Goal: Task Accomplishment & Management: Use online tool/utility

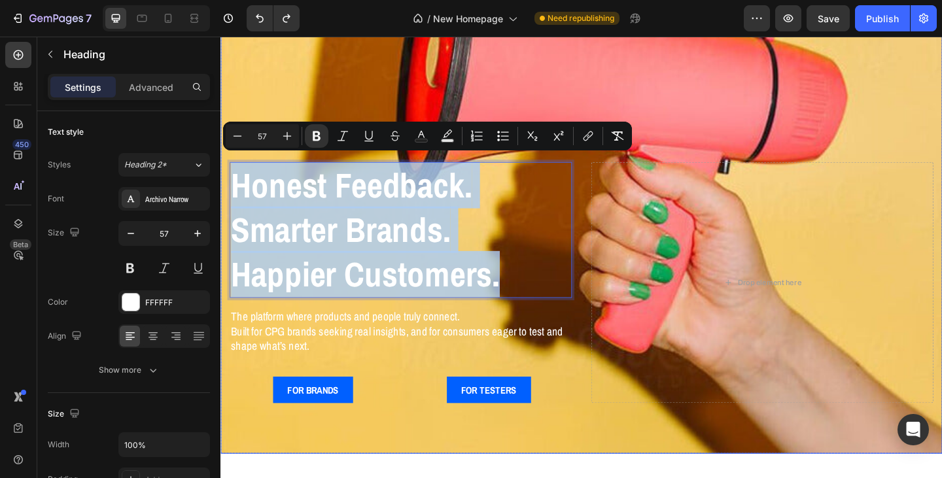
click at [630, 451] on div "Honest Feedback. Smarter Brands. Happier Customers. Heading 16 The platform whe…" at bounding box center [612, 321] width 785 height 338
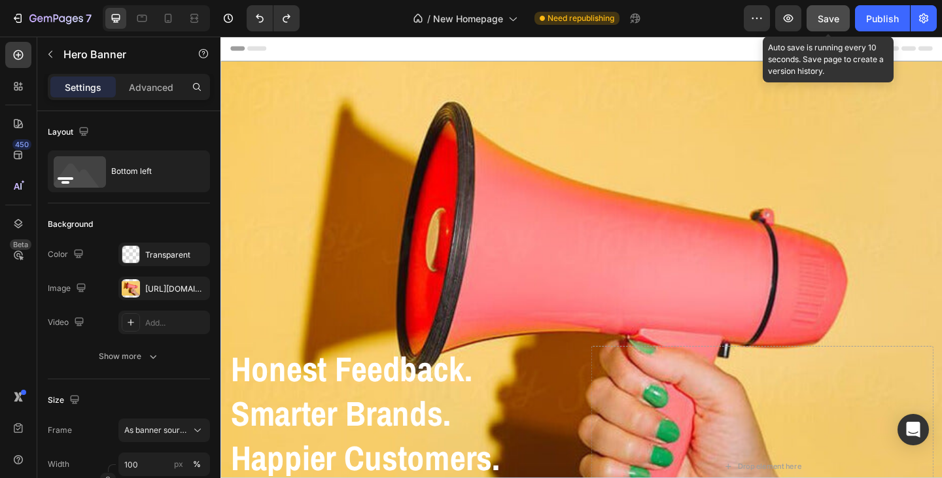
click at [822, 20] on span "Save" at bounding box center [828, 18] width 22 height 11
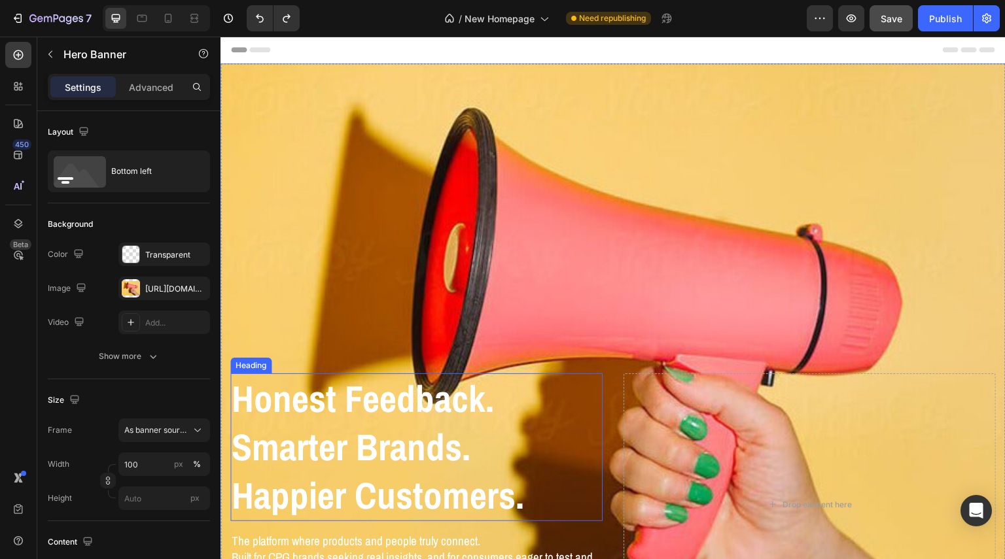
click at [337, 387] on strong "Honest Feedback." at bounding box center [363, 398] width 262 height 50
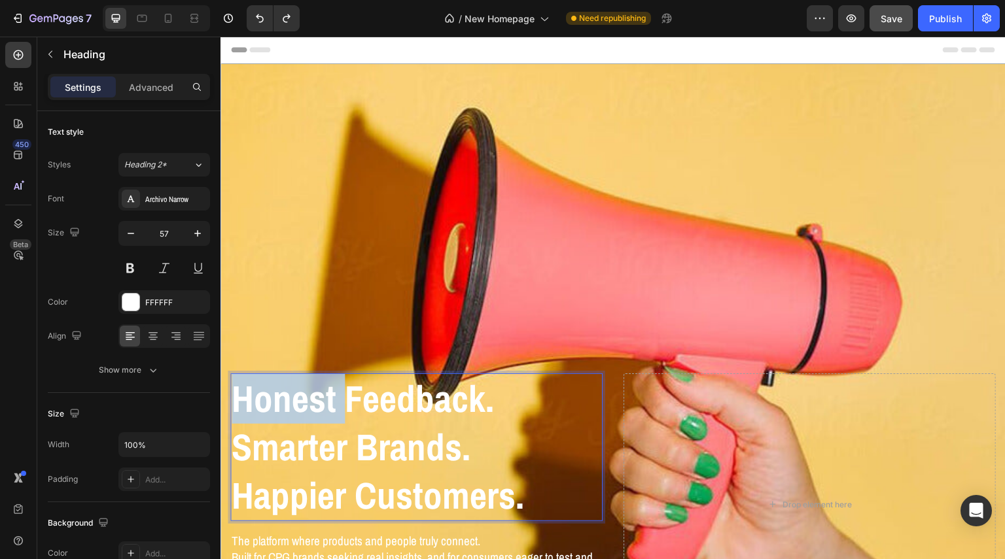
click at [291, 388] on strong "Honest Feedback." at bounding box center [363, 398] width 262 height 50
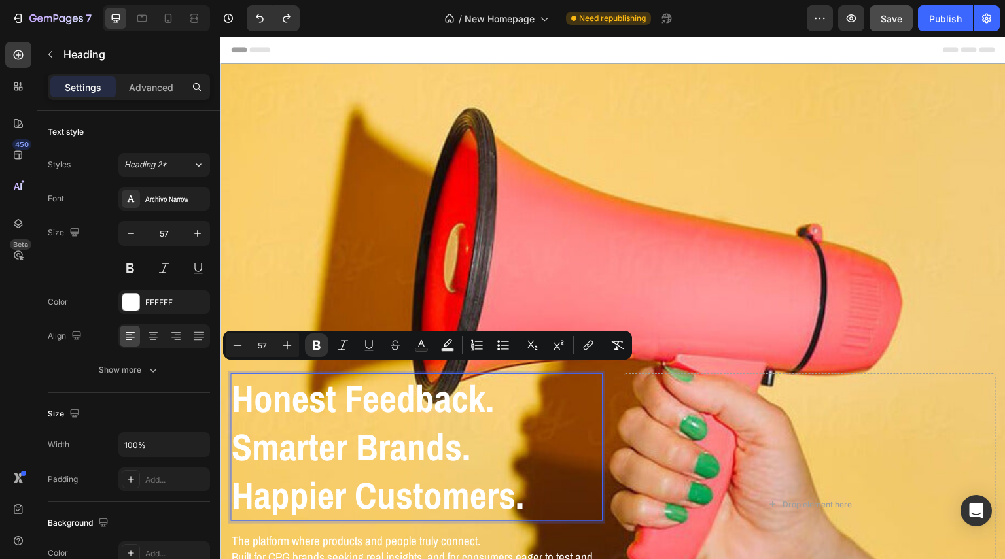
click at [514, 477] on strong "Happier Customers." at bounding box center [378, 495] width 292 height 50
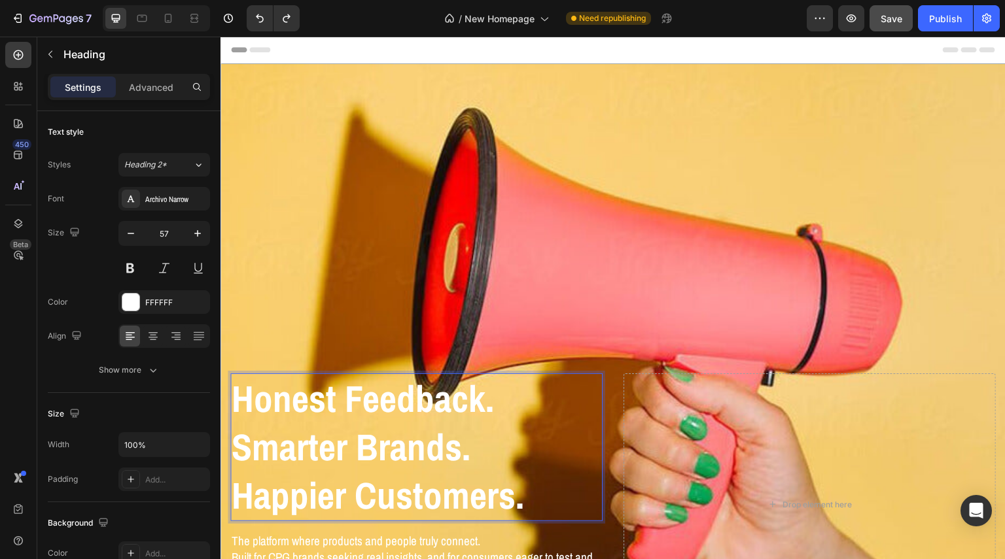
click at [523, 477] on p "Honest Feedback. Smarter Brands. Happier Customers." at bounding box center [417, 447] width 370 height 145
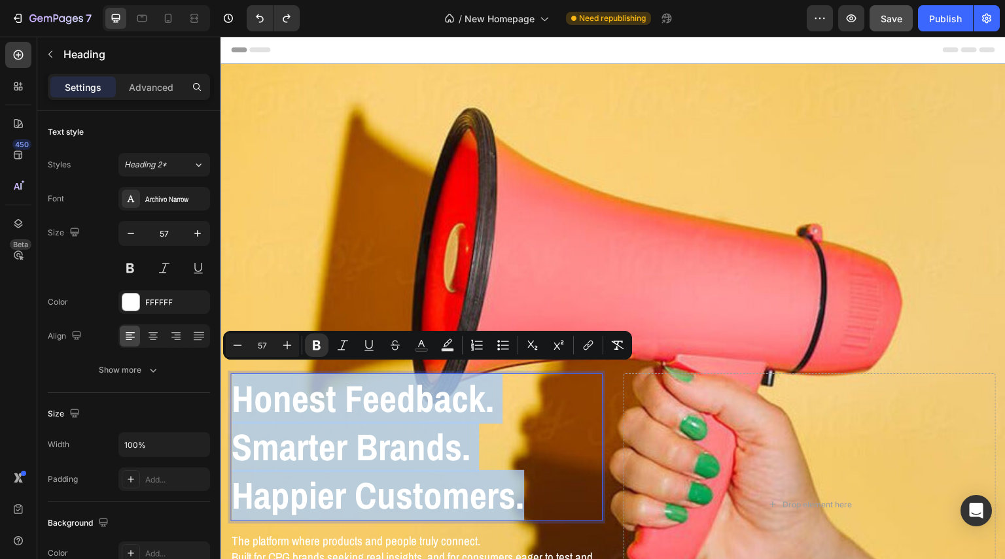
copy p "Honest Feedback. Smarter Brands. Happier Customers."
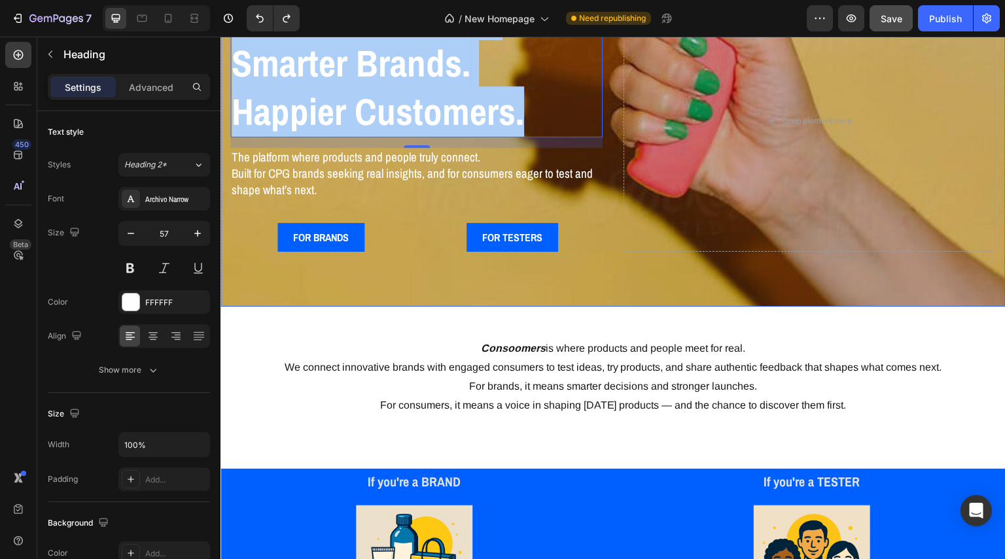
scroll to position [392, 0]
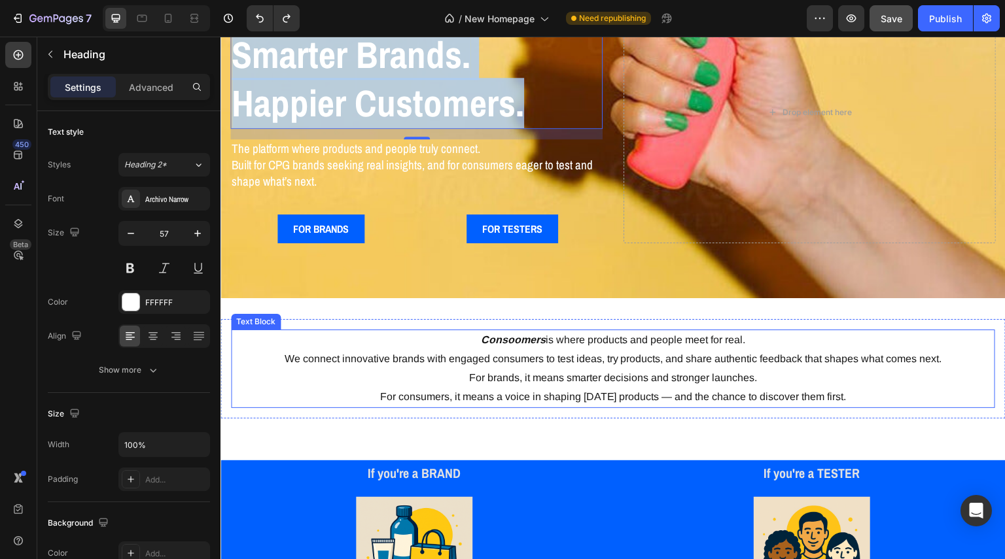
click at [496, 342] on p "Consoomers is where products and people meet for real. We connect innovative br…" at bounding box center [612, 350] width 761 height 38
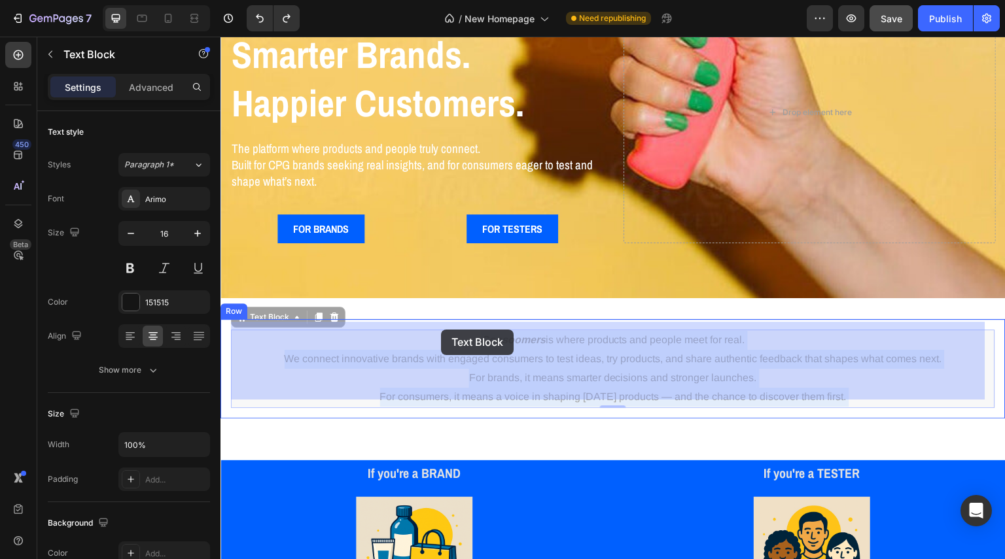
drag, startPoint x: 866, startPoint y: 391, endPoint x: 439, endPoint y: 330, distance: 430.8
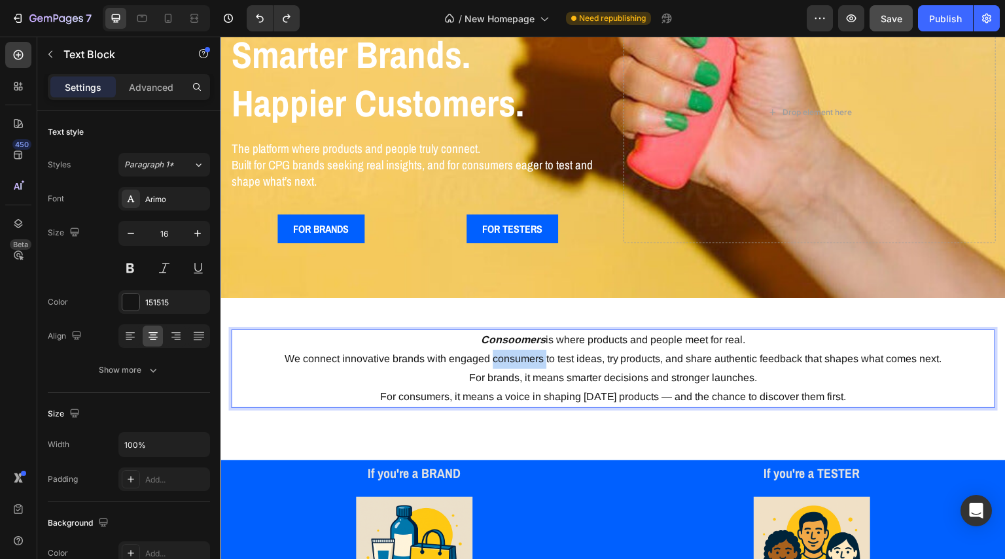
click at [517, 349] on p "Consoomers is where products and people meet for real. We connect innovative br…" at bounding box center [612, 350] width 761 height 38
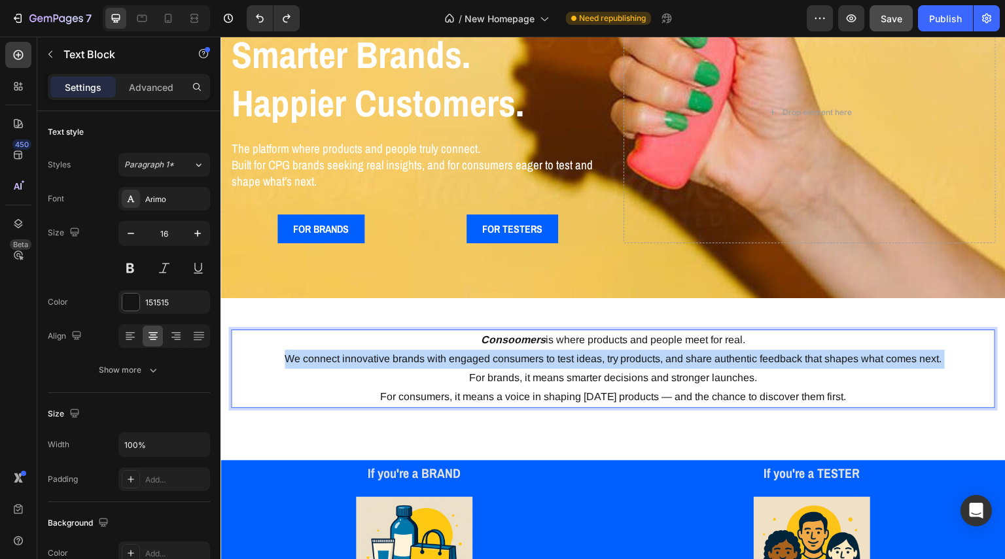
click at [517, 349] on p "Consoomers is where products and people meet for real. We connect innovative br…" at bounding box center [612, 350] width 761 height 38
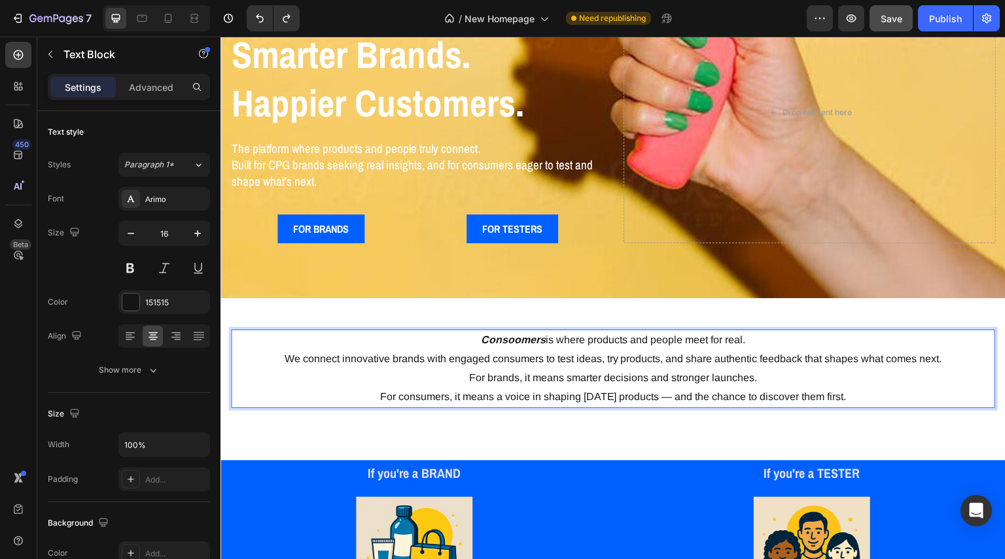
click at [865, 387] on p "For brands, it means smarter decisions and stronger launches. For consumers, it…" at bounding box center [612, 388] width 761 height 38
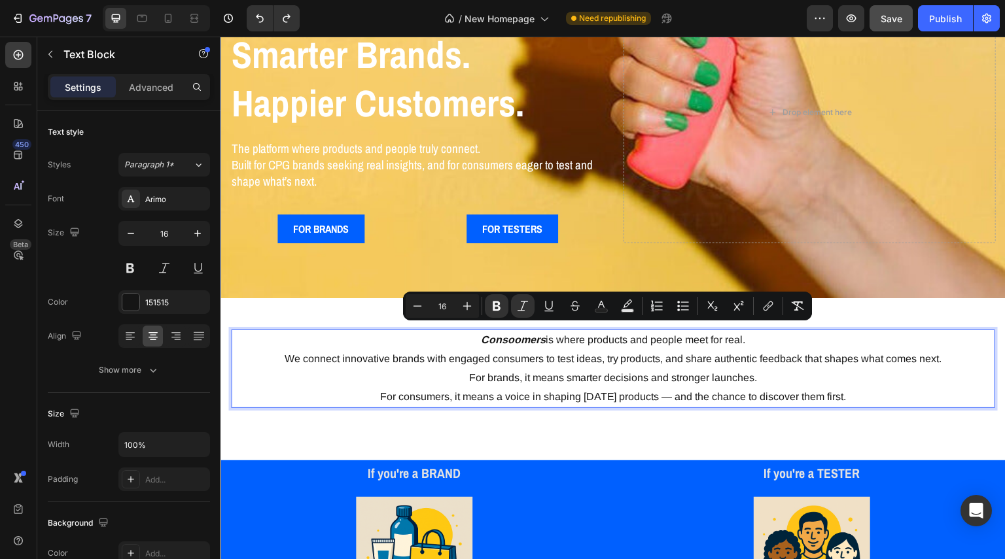
copy div "Consoomers is where products and people meet for real. We connect innovative br…"
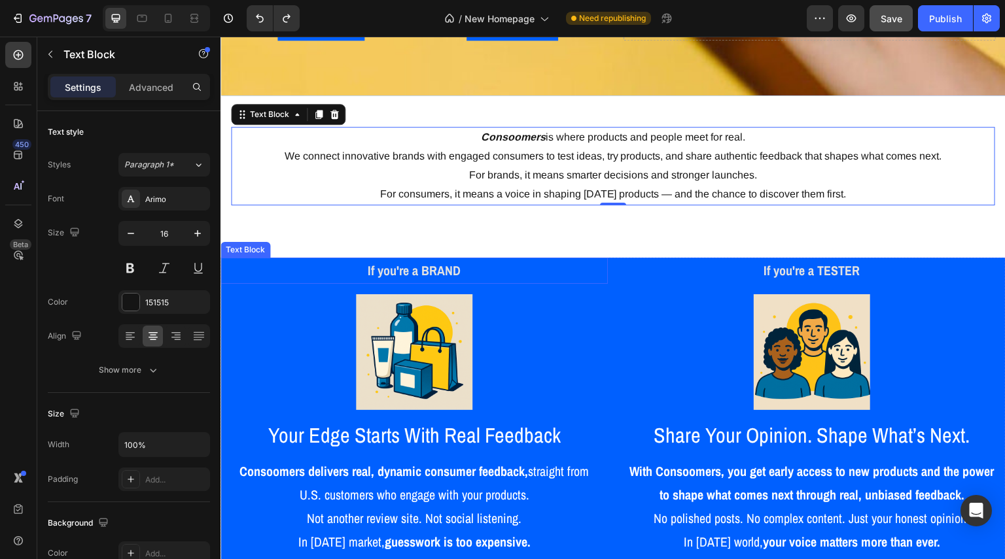
scroll to position [589, 0]
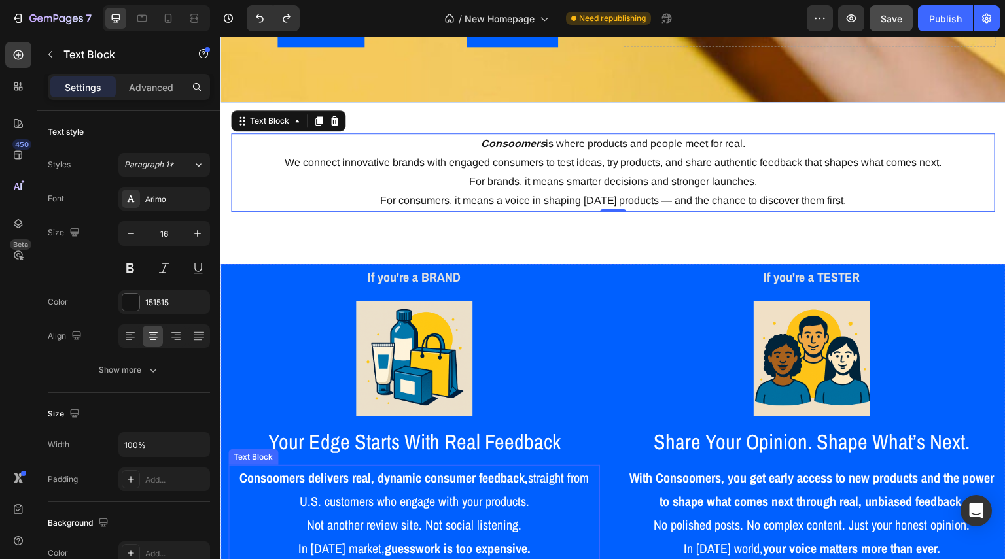
click at [312, 473] on strong "Consoomers delivers real, dynamic consumer feedback," at bounding box center [383, 478] width 288 height 18
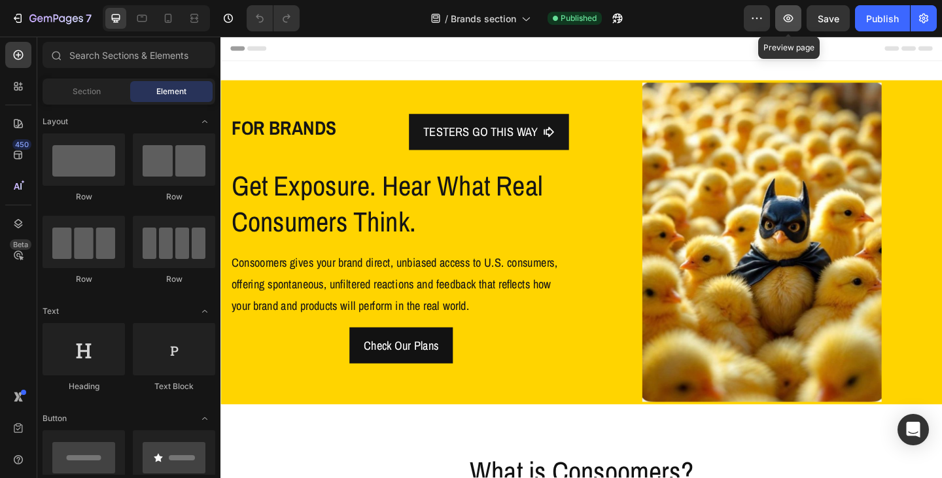
click at [792, 23] on icon "button" at bounding box center [788, 18] width 13 height 13
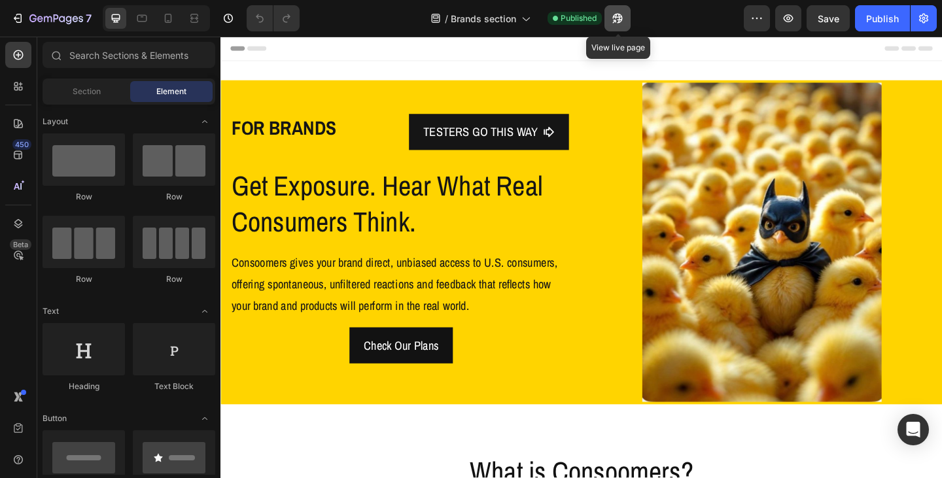
click at [615, 22] on icon "button" at bounding box center [613, 21] width 3 height 3
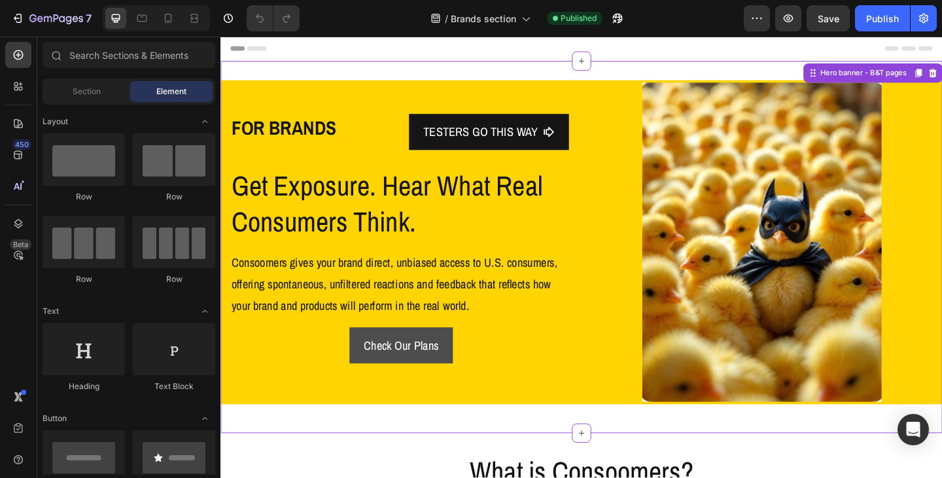
click at [451, 371] on p "Check Our Plans" at bounding box center [416, 373] width 81 height 24
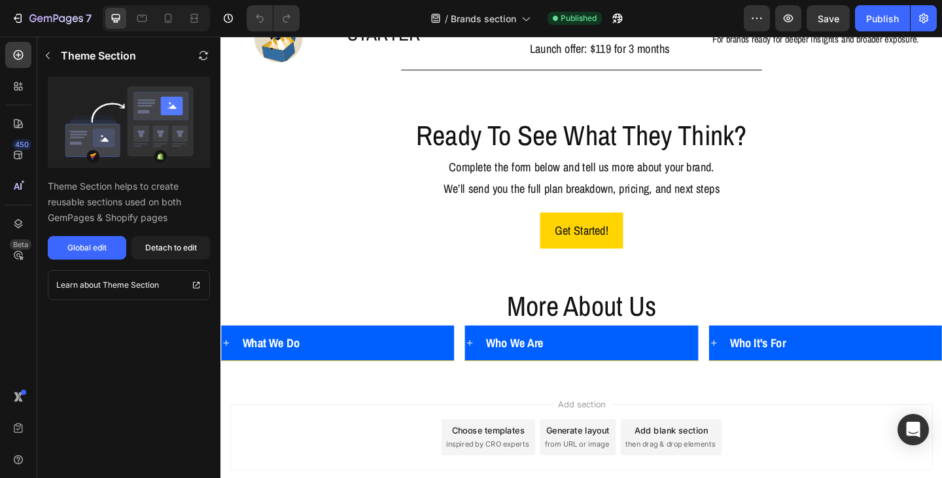
scroll to position [1483, 0]
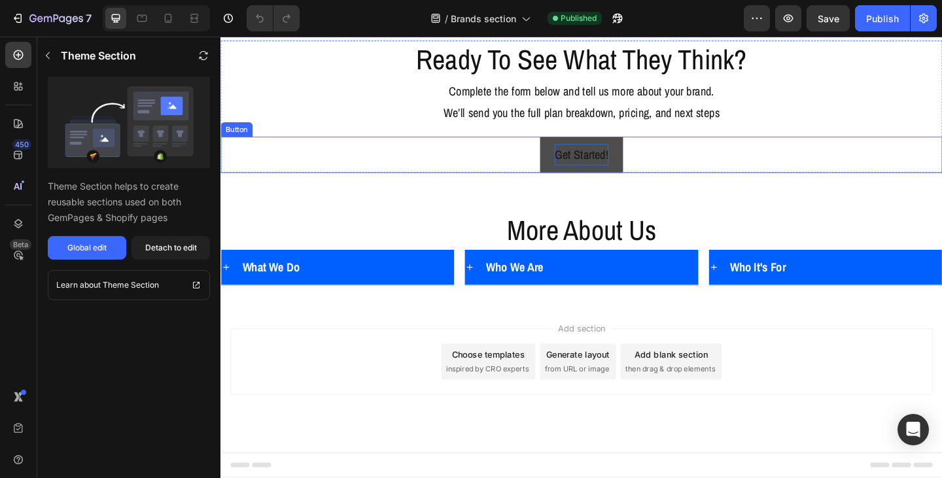
click at [586, 156] on p "Get Started!" at bounding box center [612, 166] width 59 height 24
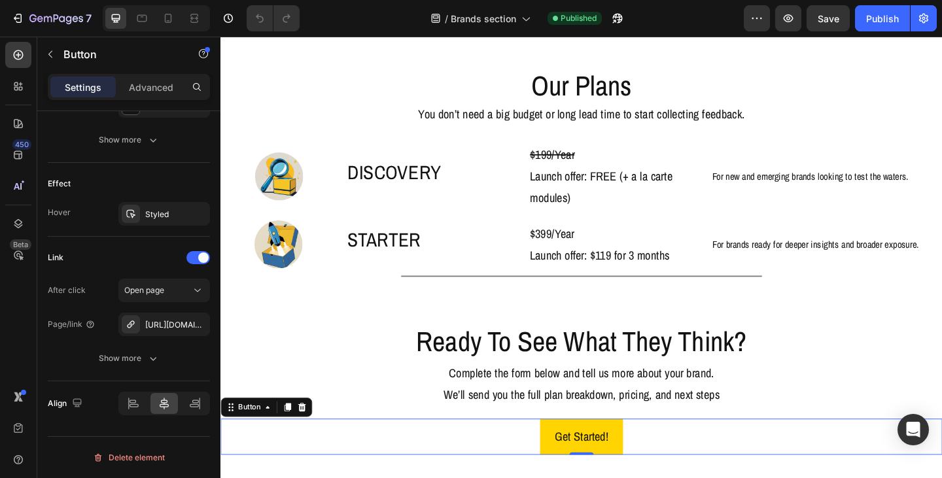
scroll to position [1020, 0]
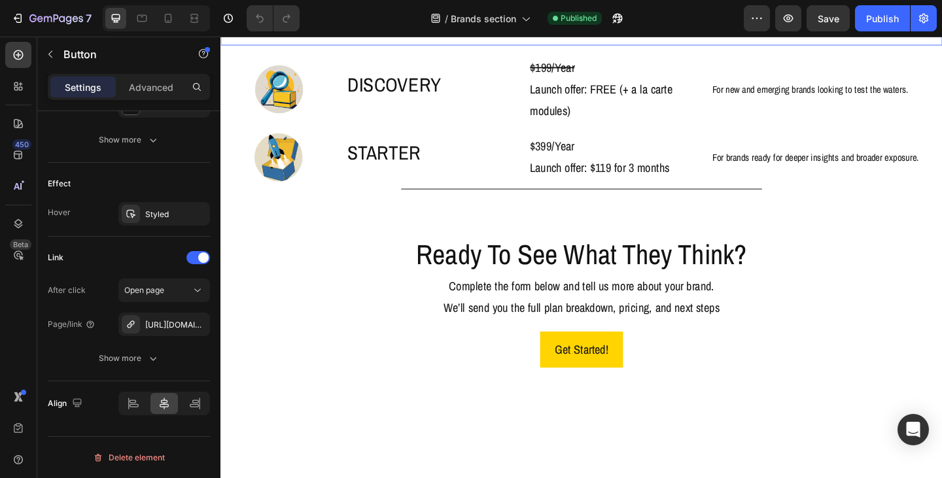
click at [330, 46] on div "Our Plans Heading You don’t need a big budget or long lead time to start collec…" at bounding box center [612, 5] width 785 height 82
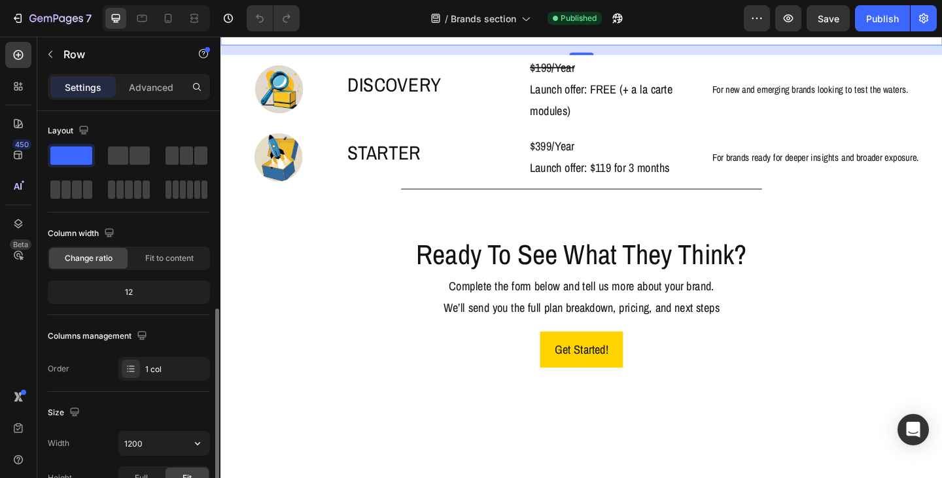
scroll to position [0, 0]
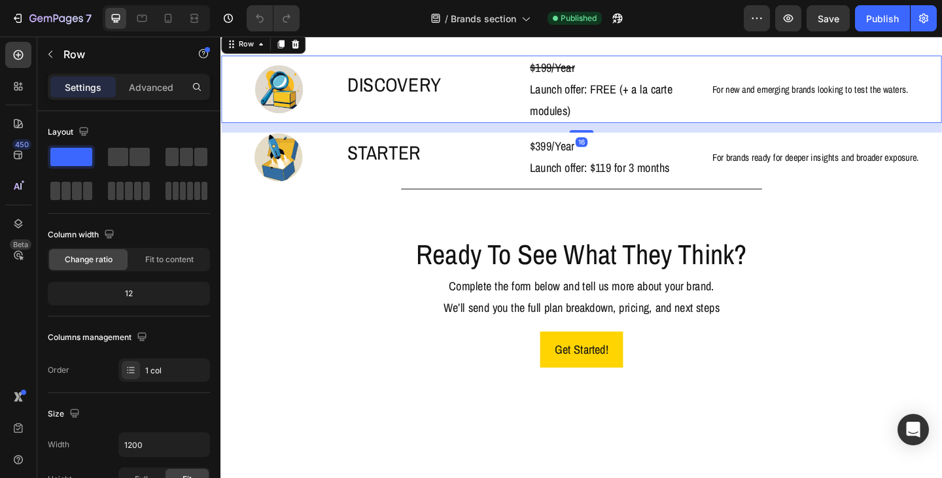
click at [307, 131] on div "Image" at bounding box center [284, 94] width 126 height 73
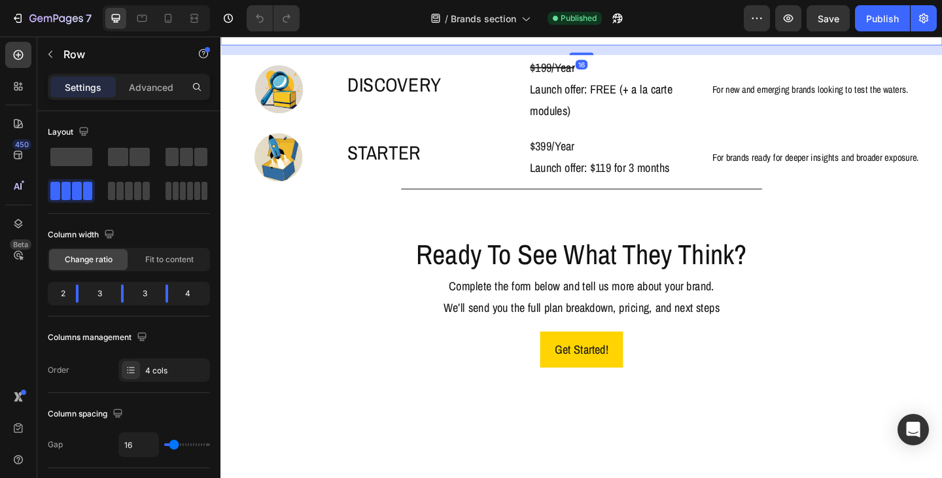
click at [481, 46] on div "Our Plans Heading You don’t need a big budget or long lead time to start collec…" at bounding box center [612, 5] width 785 height 82
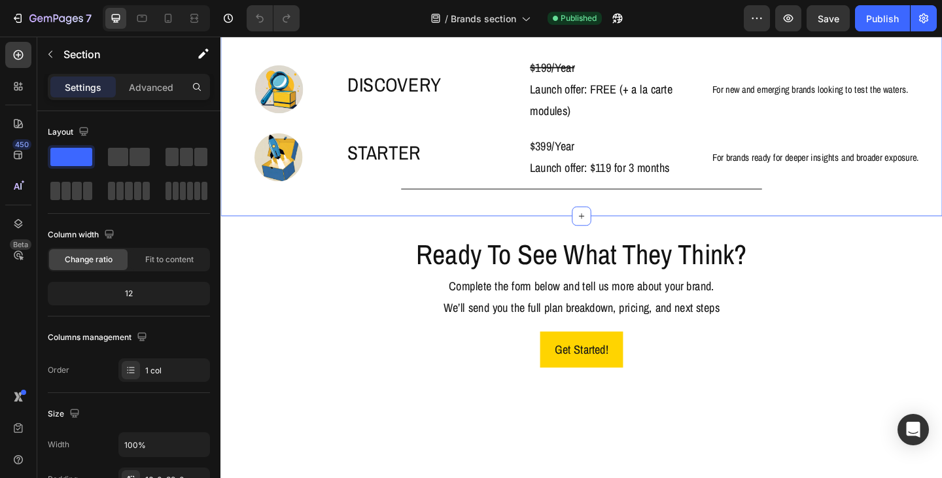
click at [426, 208] on div "Our Plans Heading You don’t need a big budget or long lead time to start collec…" at bounding box center [612, 93] width 785 height 279
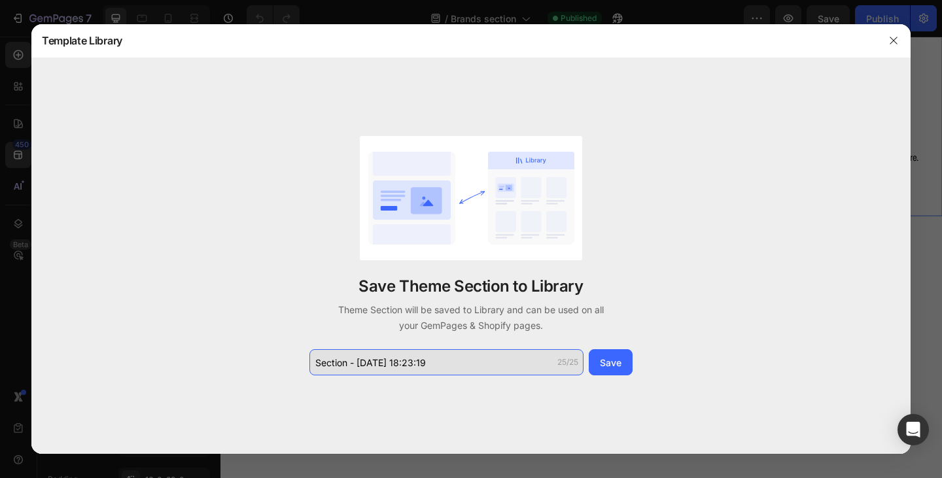
type input "B"
click at [372, 368] on input "For brands - plans" at bounding box center [446, 362] width 274 height 26
click at [429, 363] on input "For brands - availabplans" at bounding box center [446, 362] width 274 height 26
drag, startPoint x: 429, startPoint y: 363, endPoint x: 371, endPoint y: 362, distance: 57.6
click at [371, 362] on input "For brands - availabplans" at bounding box center [446, 362] width 274 height 26
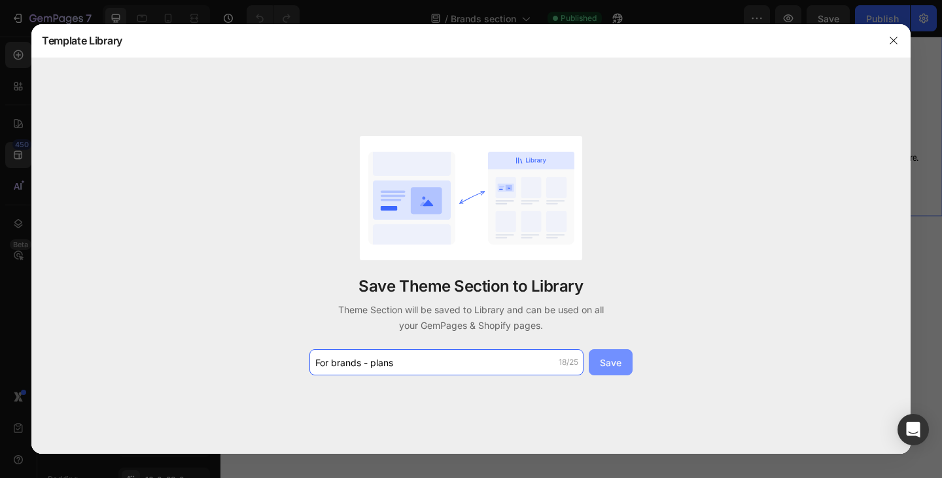
type input "For brands - plans"
click at [619, 361] on div "Save" at bounding box center [611, 363] width 22 height 14
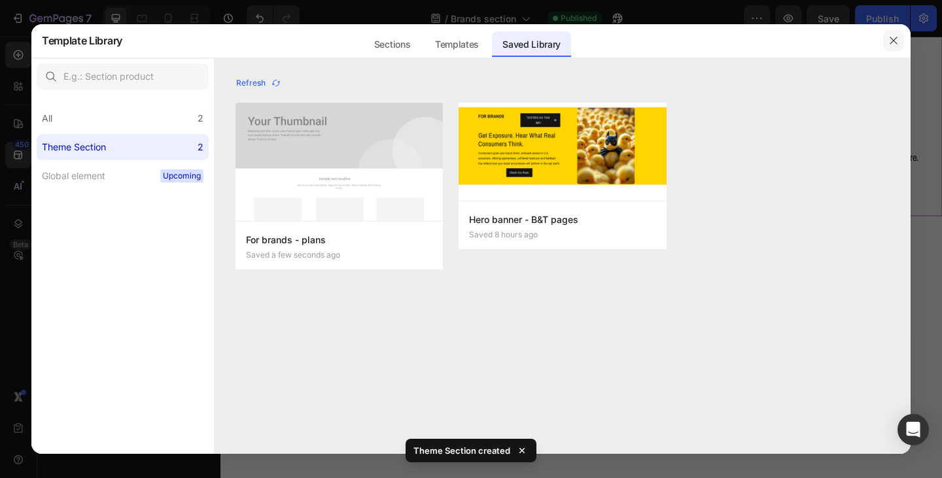
click at [889, 40] on icon "button" at bounding box center [893, 40] width 10 height 10
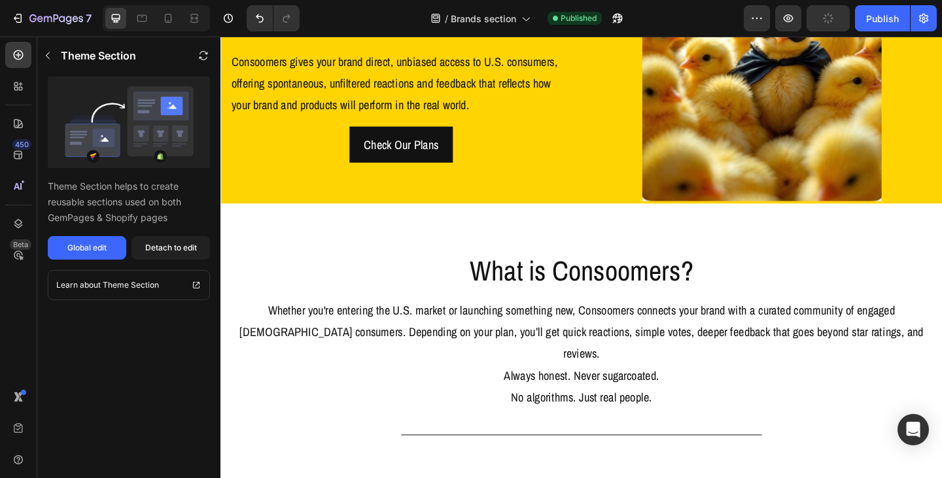
scroll to position [170, 0]
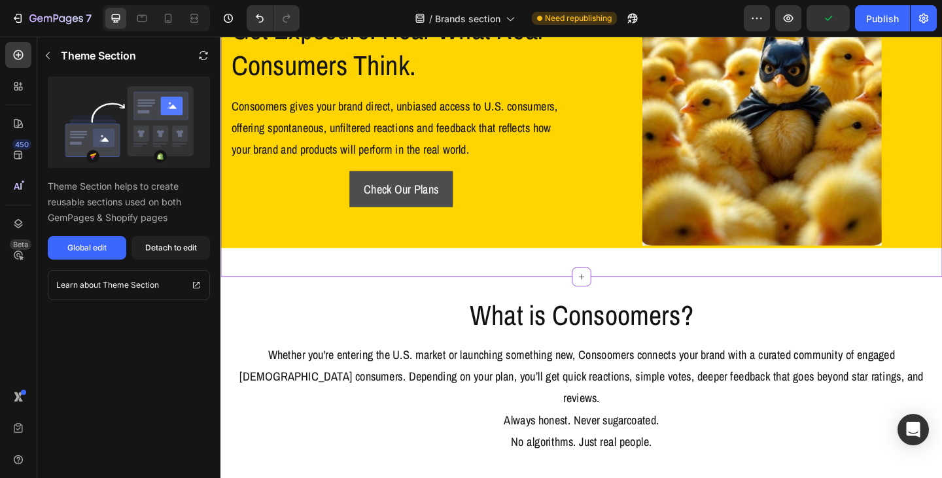
click at [444, 207] on p "Check Our Plans" at bounding box center [416, 203] width 81 height 24
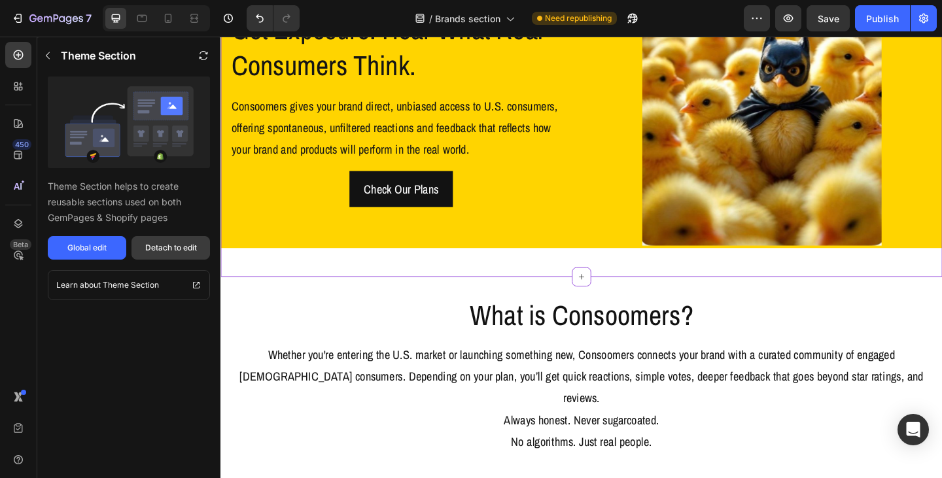
click at [157, 249] on div "Detach to edit" at bounding box center [171, 248] width 52 height 12
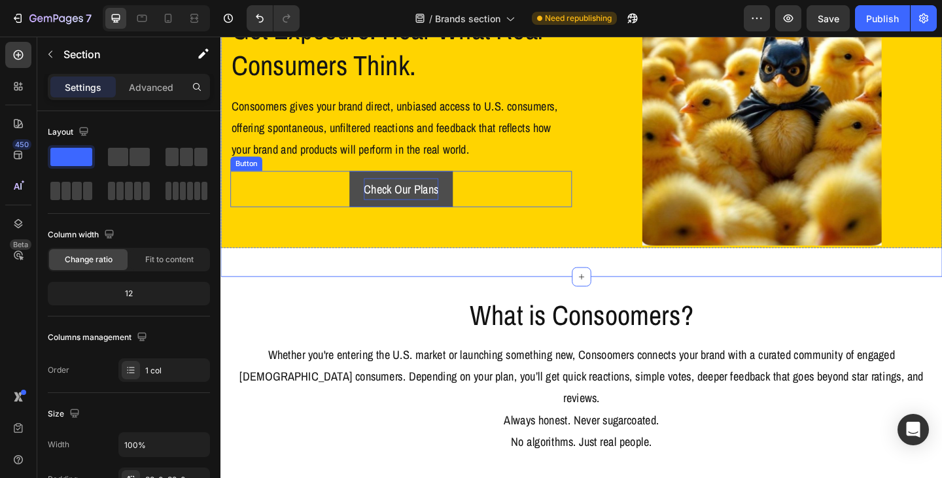
click at [396, 205] on p "Check Our Plans" at bounding box center [416, 203] width 81 height 24
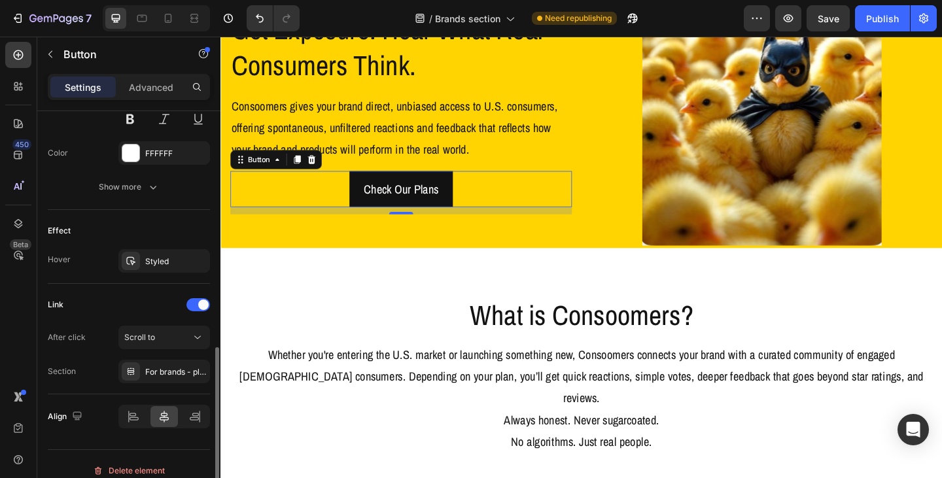
scroll to position [602, 0]
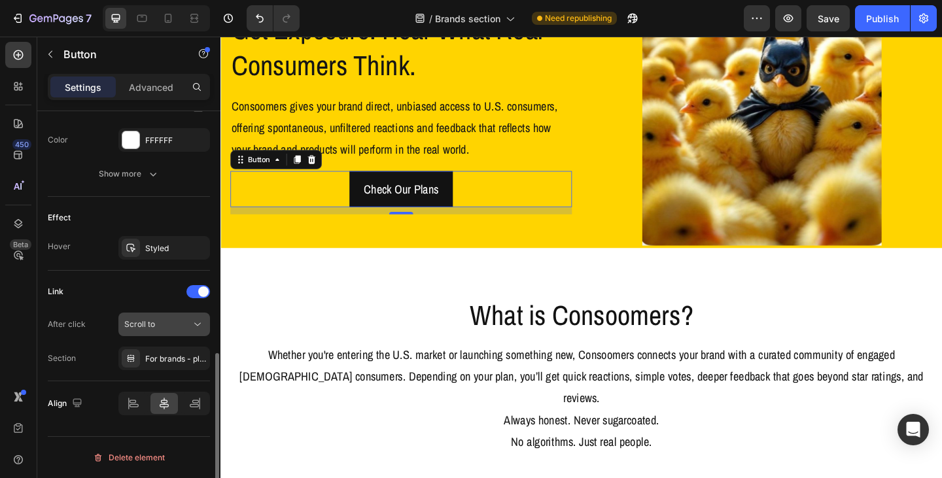
click at [192, 323] on icon at bounding box center [197, 324] width 13 height 13
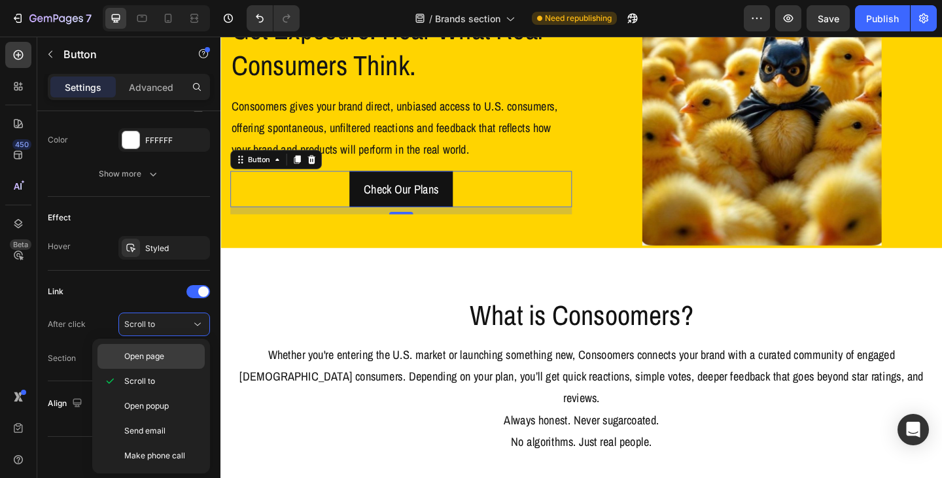
click at [171, 351] on p "Open page" at bounding box center [161, 357] width 75 height 12
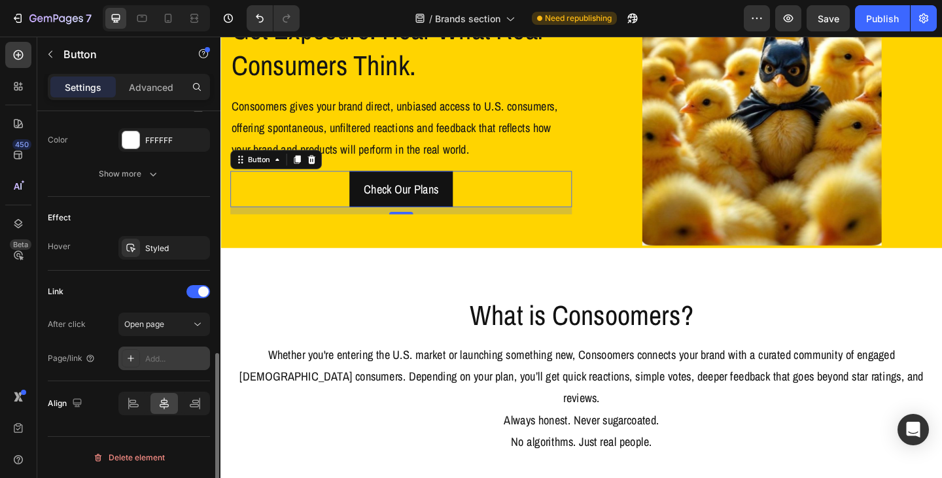
click at [173, 356] on div "Add..." at bounding box center [175, 359] width 61 height 12
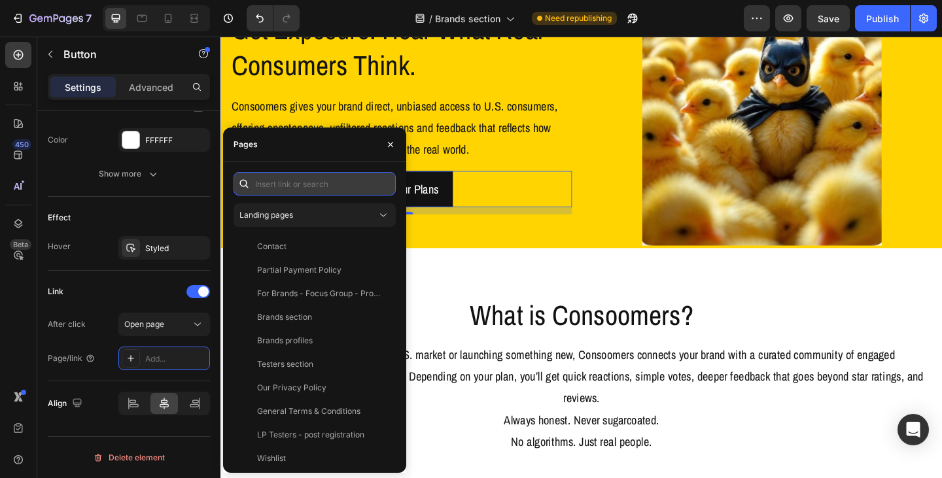
click at [324, 182] on input "text" at bounding box center [314, 184] width 162 height 24
paste input "[URL][DOMAIN_NAME]"
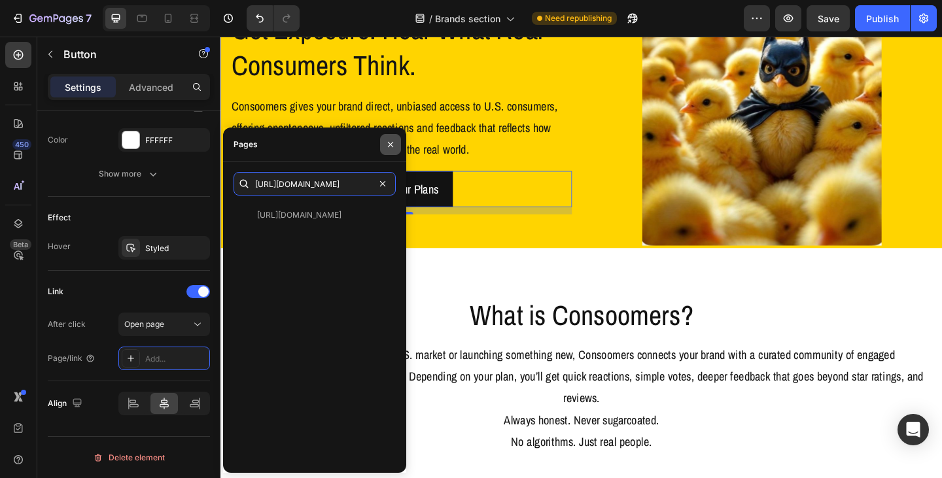
type input "[URL][DOMAIN_NAME]"
click at [392, 146] on icon "button" at bounding box center [390, 143] width 5 height 5
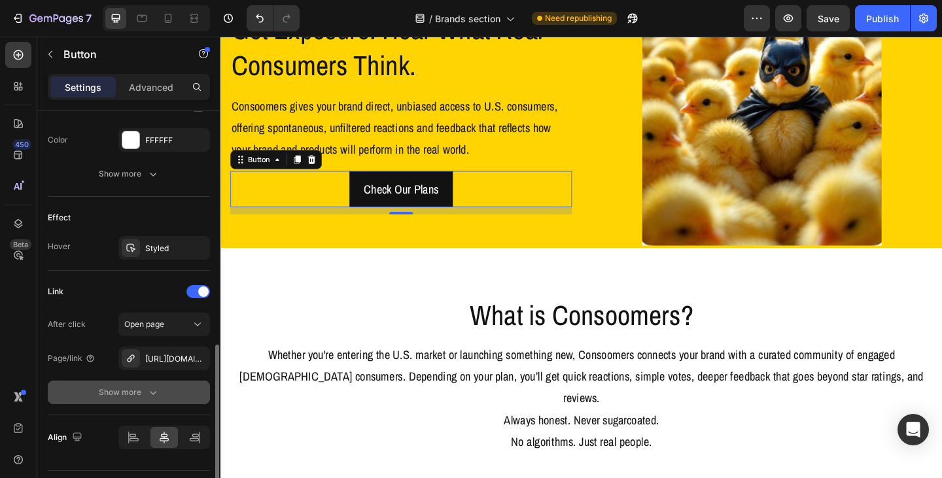
click at [144, 388] on div "Show more" at bounding box center [129, 392] width 61 height 13
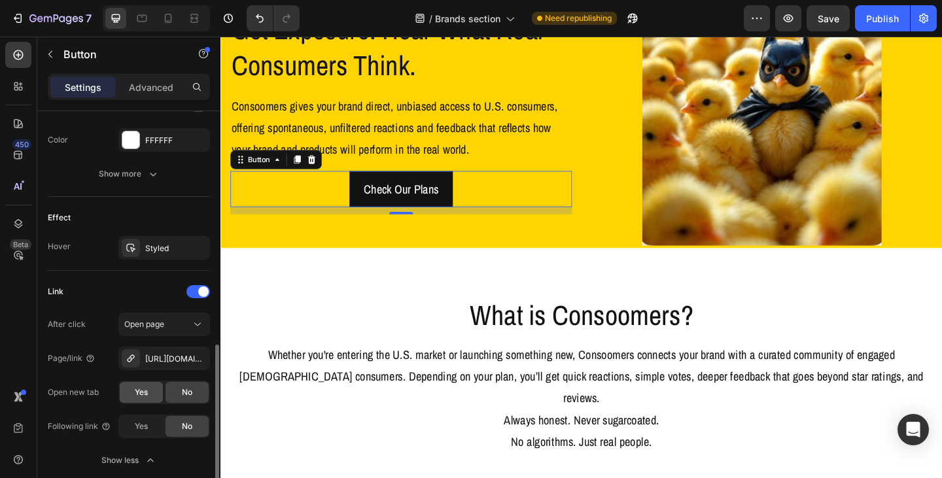
click at [143, 395] on span "Yes" at bounding box center [141, 393] width 13 height 12
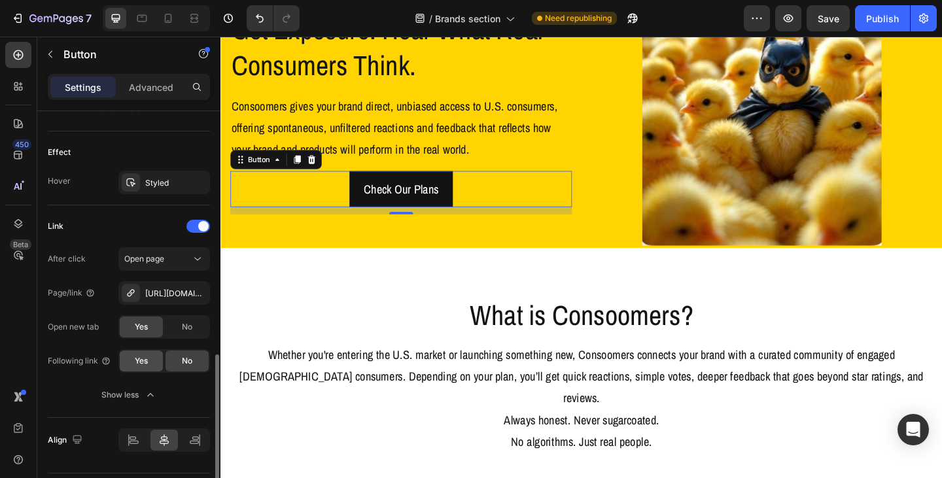
scroll to position [704, 0]
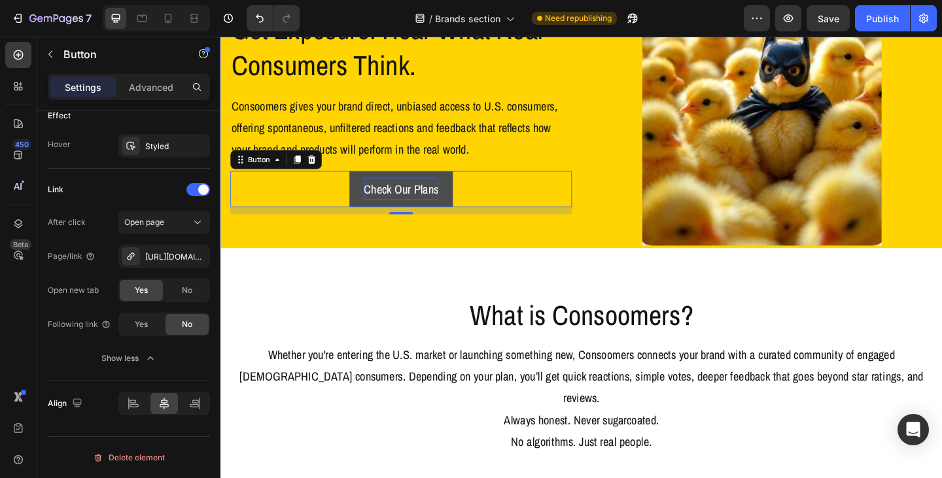
click at [441, 205] on p "Check Our Plans" at bounding box center [416, 203] width 81 height 24
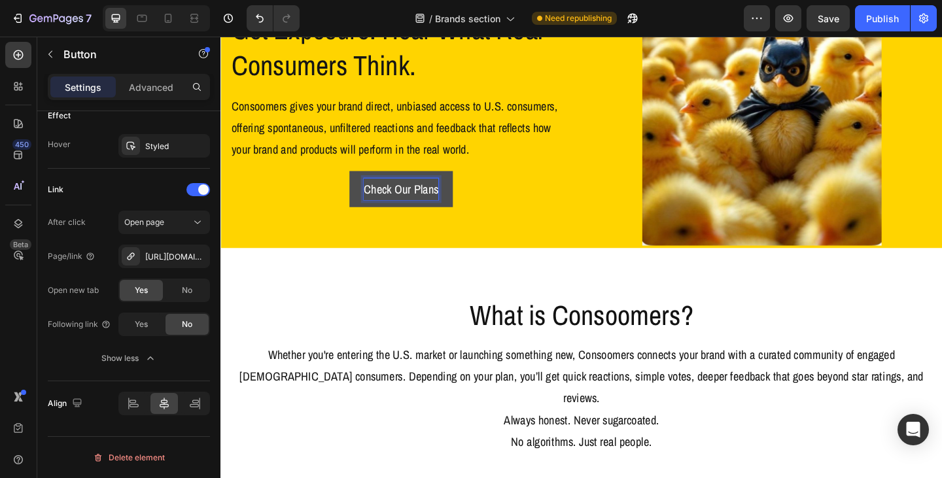
click at [432, 201] on p "Check Our Plans" at bounding box center [416, 203] width 81 height 24
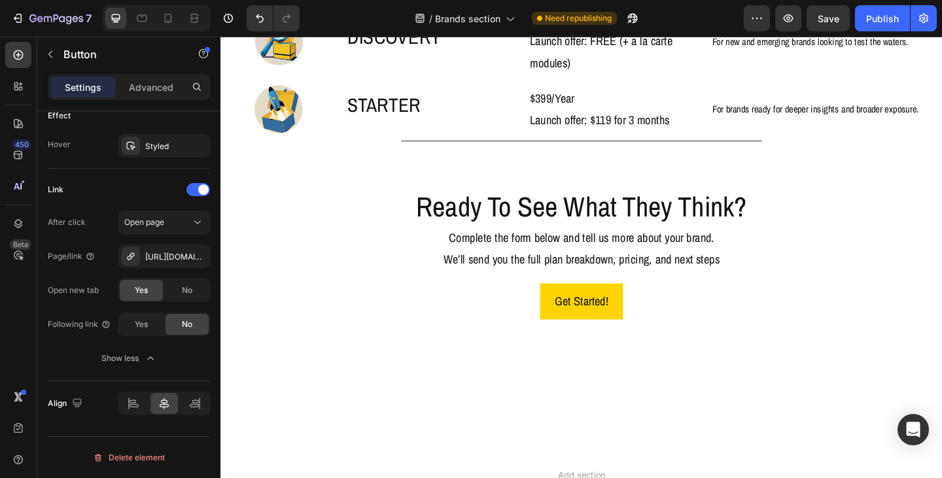
scroll to position [1086, 0]
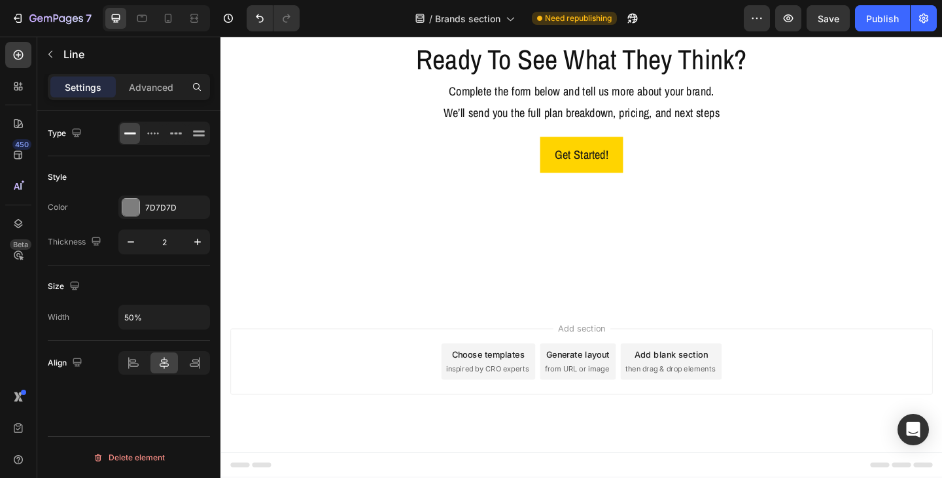
click at [171, 210] on div "7D7D7D" at bounding box center [164, 208] width 38 height 12
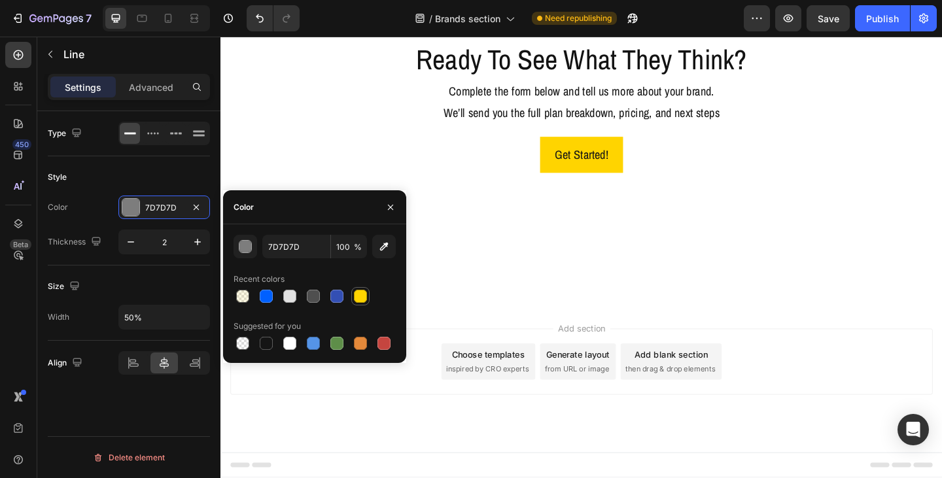
click at [358, 296] on div at bounding box center [360, 296] width 13 height 13
click at [266, 295] on div at bounding box center [266, 296] width 13 height 13
type input "0060FF"
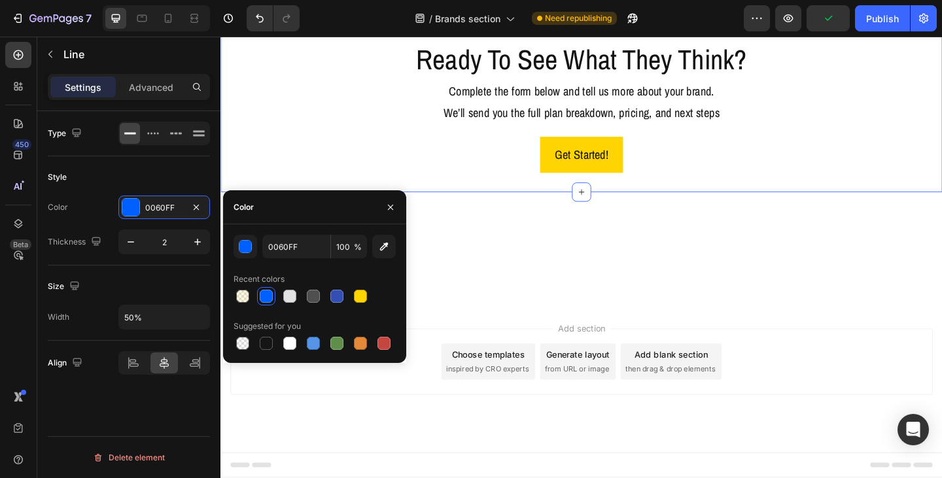
click at [458, 139] on div "Ready To See What They Think? Heading Complete the form below and tell us more …" at bounding box center [612, 113] width 785 height 186
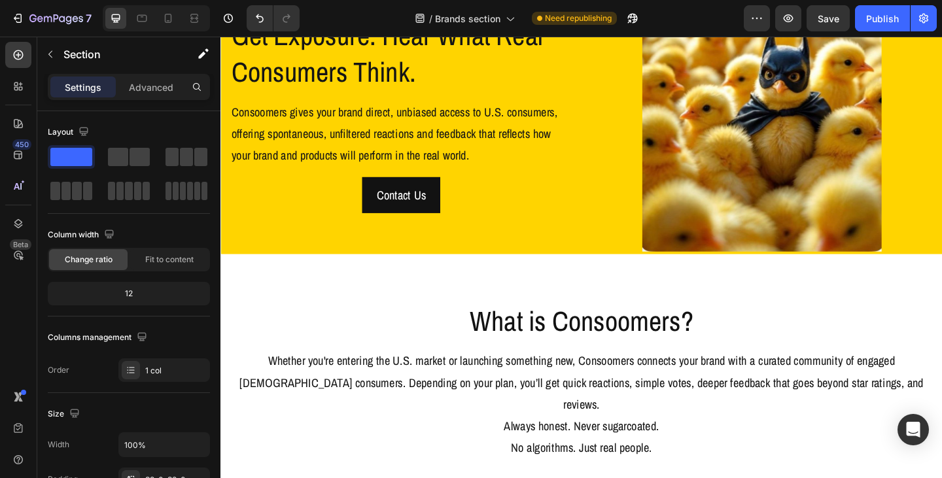
scroll to position [0, 0]
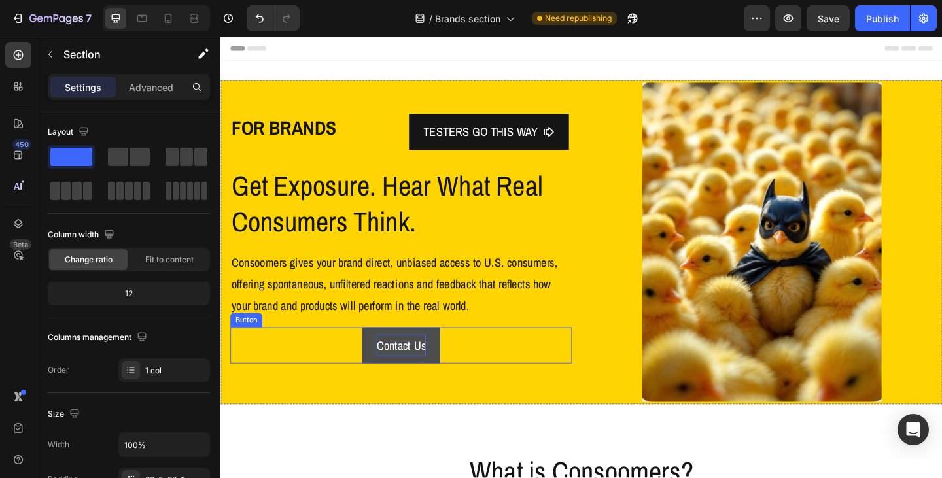
click at [428, 378] on p "Contact Us" at bounding box center [417, 373] width 54 height 24
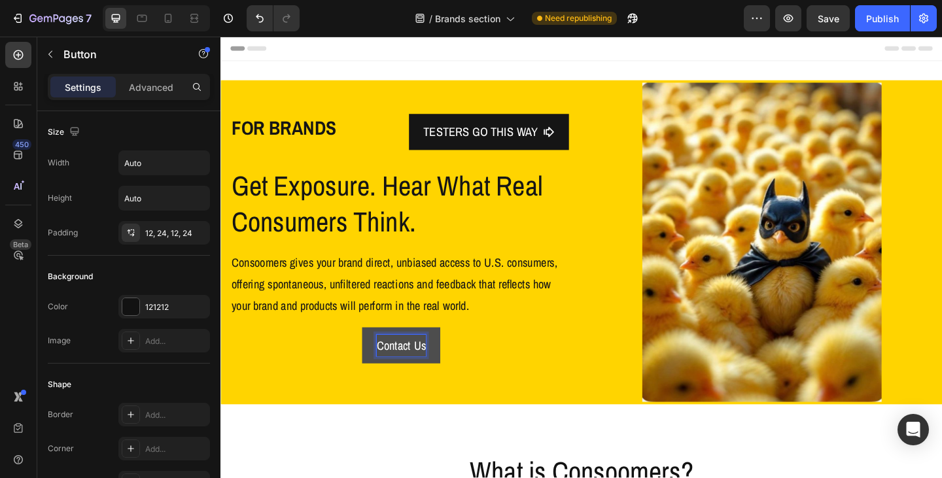
click at [411, 371] on p "Contact Us" at bounding box center [417, 373] width 54 height 24
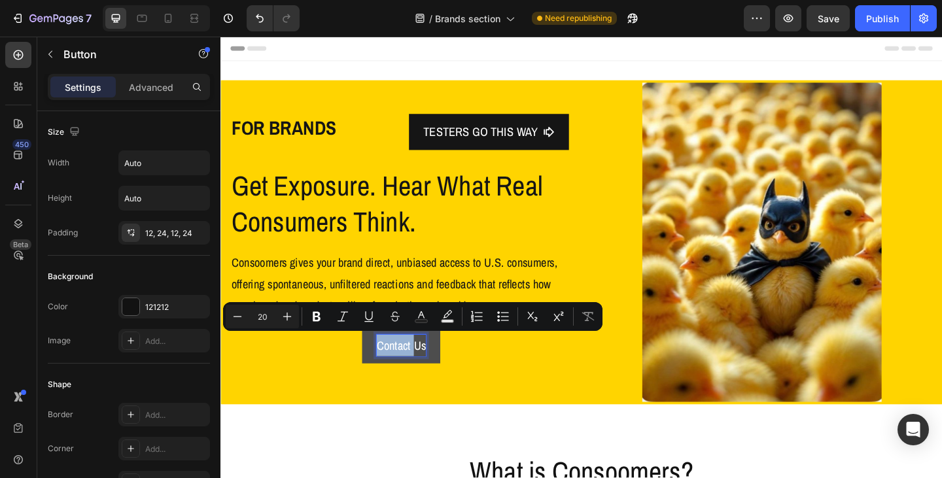
click at [411, 371] on p "Contact Us" at bounding box center [417, 373] width 54 height 24
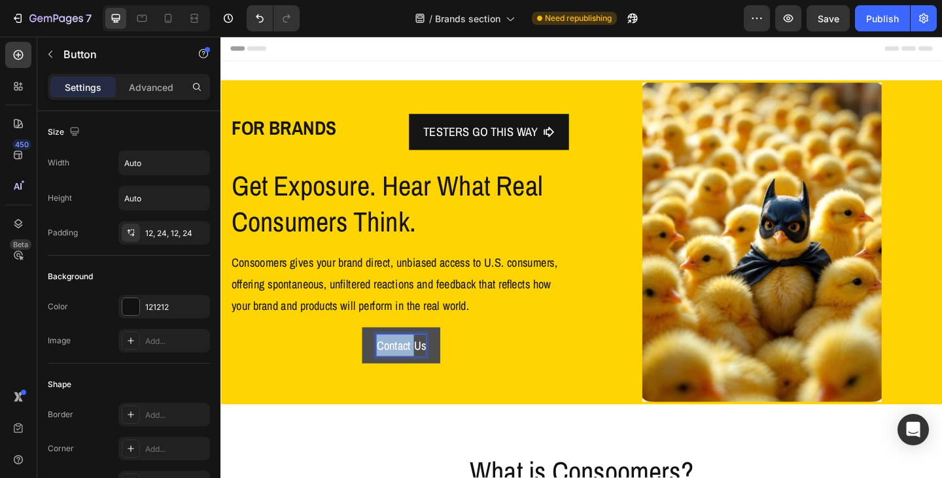
click at [411, 371] on p "Contact Us" at bounding box center [417, 373] width 54 height 24
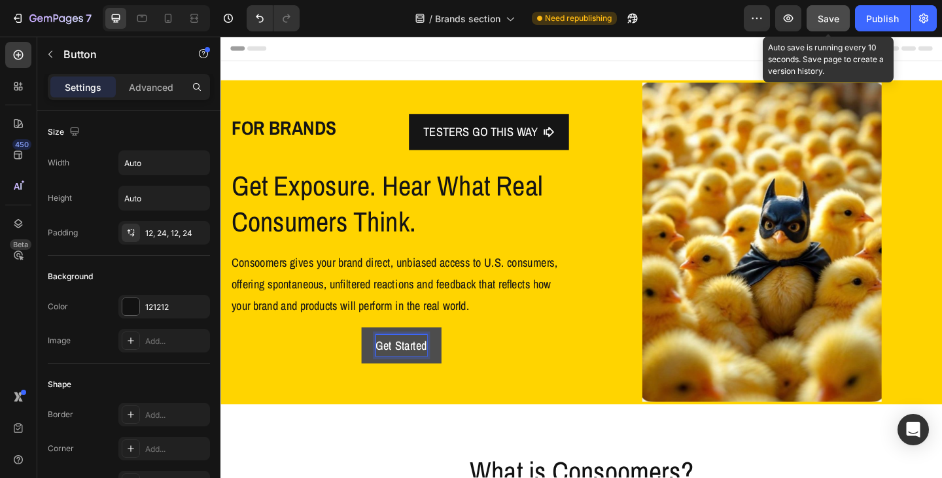
click at [819, 12] on div "Save" at bounding box center [828, 19] width 22 height 14
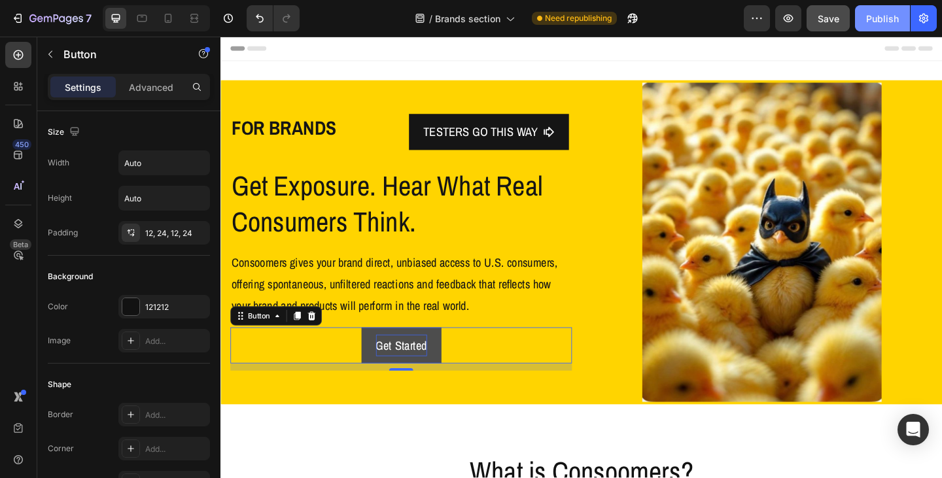
click at [879, 26] on button "Publish" at bounding box center [882, 18] width 55 height 26
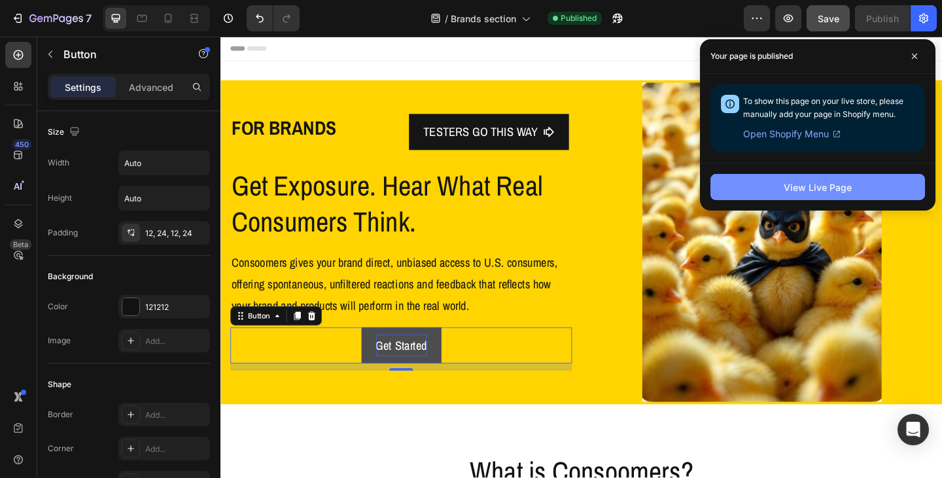
click at [842, 190] on div "View Live Page" at bounding box center [817, 188] width 68 height 14
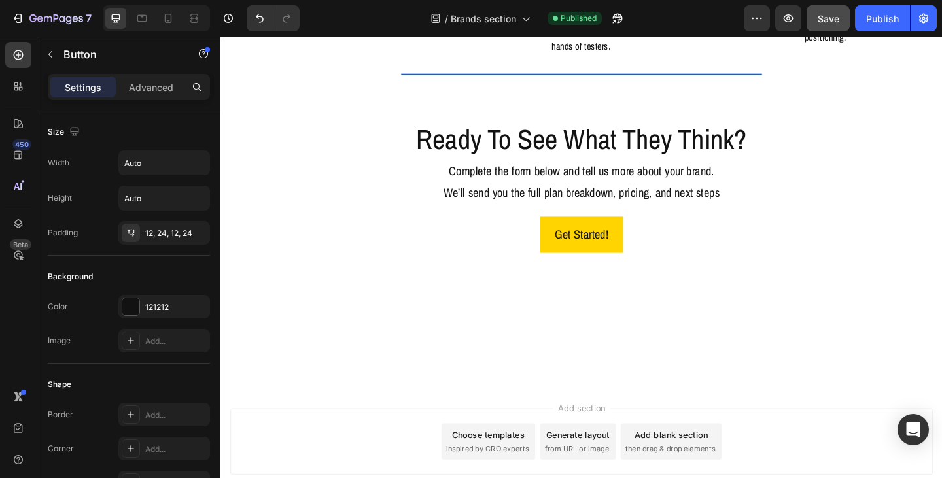
scroll to position [1112, 0]
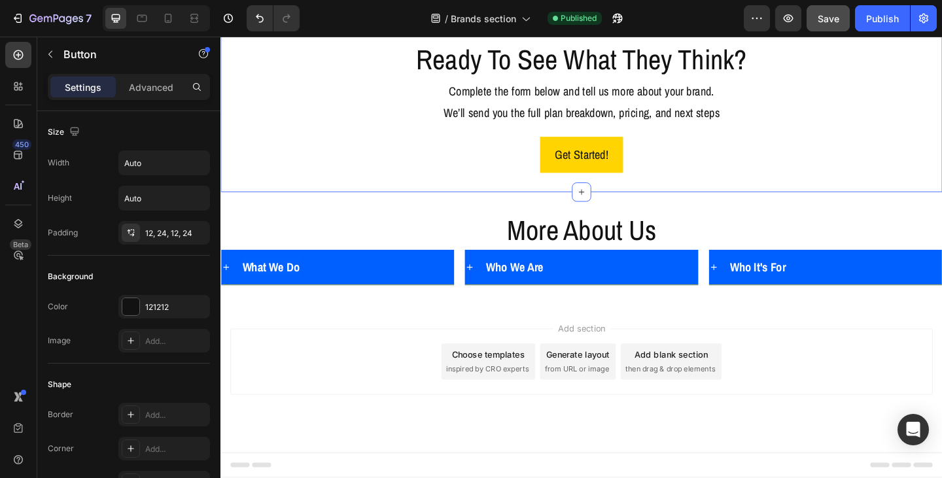
click at [466, 206] on div "Ready To See What They Think? Heading Complete the form below and tell us more …" at bounding box center [612, 113] width 785 height 186
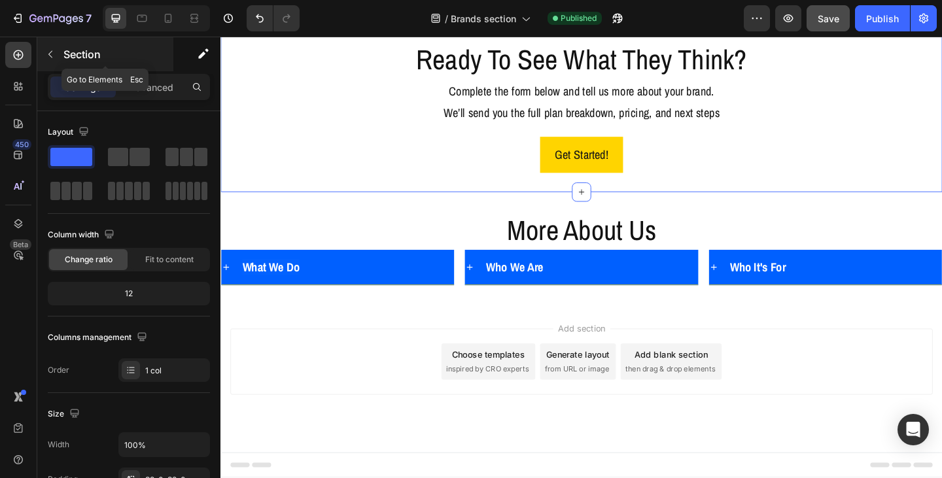
click at [50, 57] on icon "button" at bounding box center [50, 54] width 10 height 10
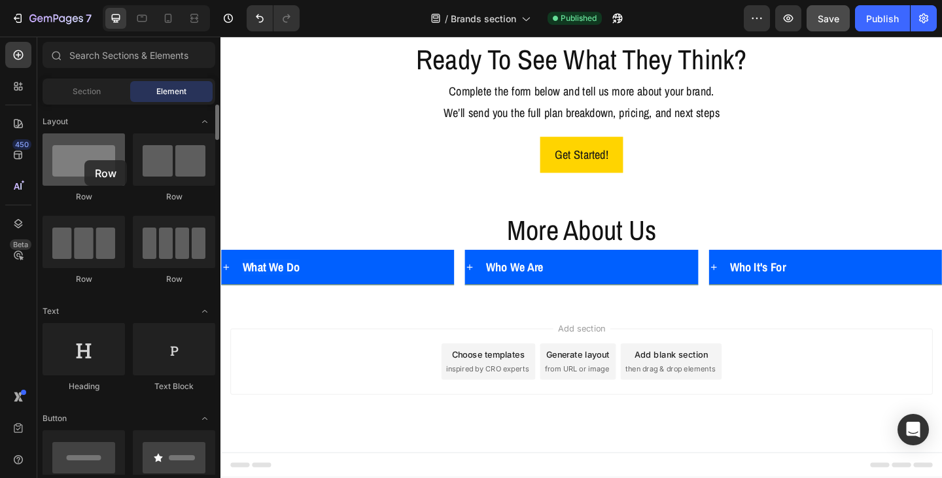
click at [84, 160] on div at bounding box center [84, 159] width 82 height 52
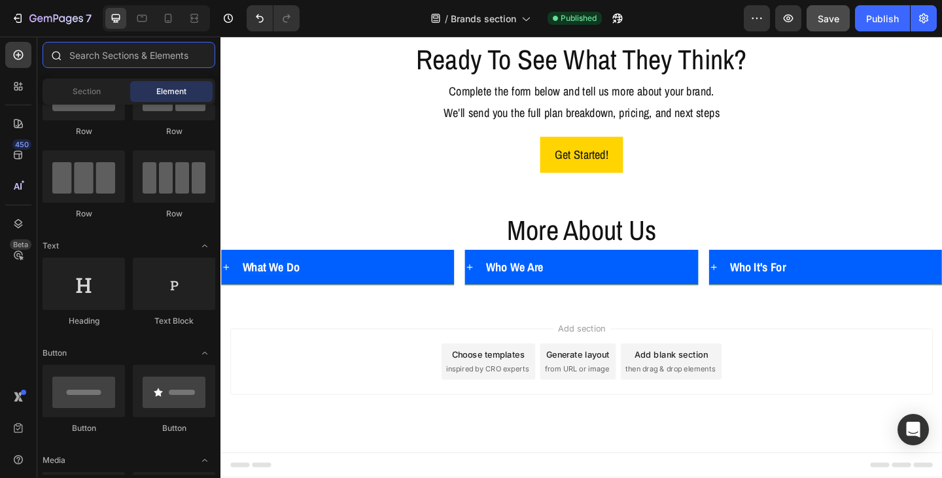
click at [108, 57] on input "text" at bounding box center [129, 55] width 173 height 26
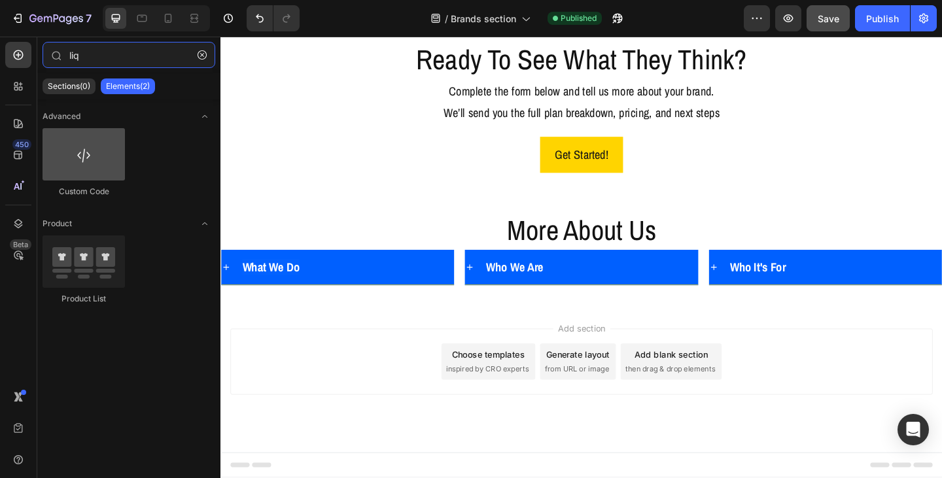
type input "liq"
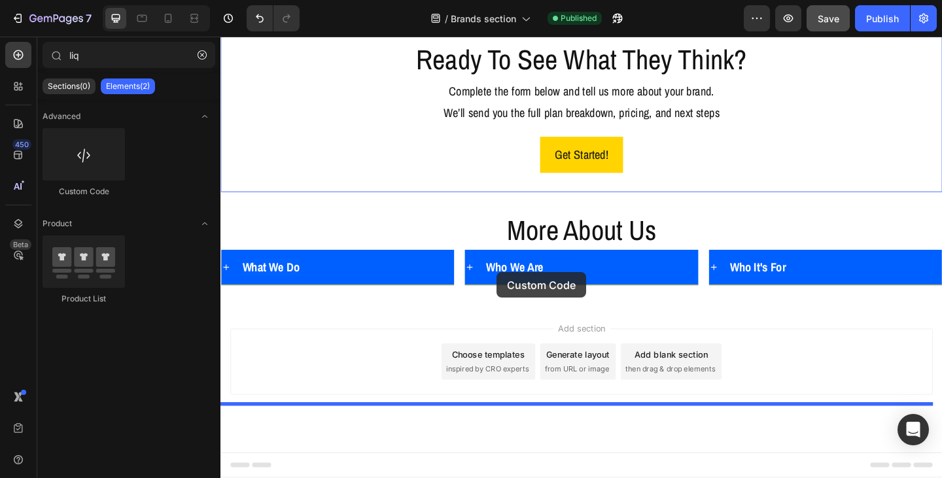
drag, startPoint x: 308, startPoint y: 187, endPoint x: 521, endPoint y: 293, distance: 237.5
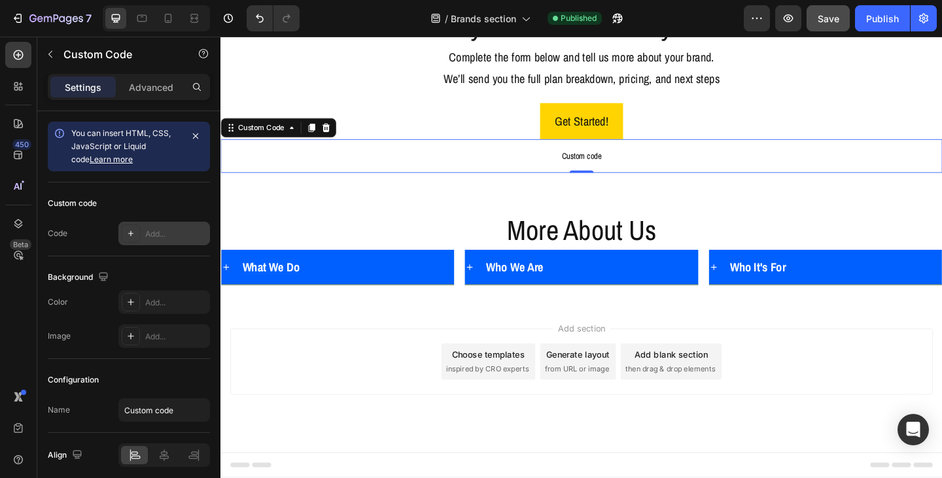
click at [166, 232] on div "Add..." at bounding box center [175, 234] width 61 height 12
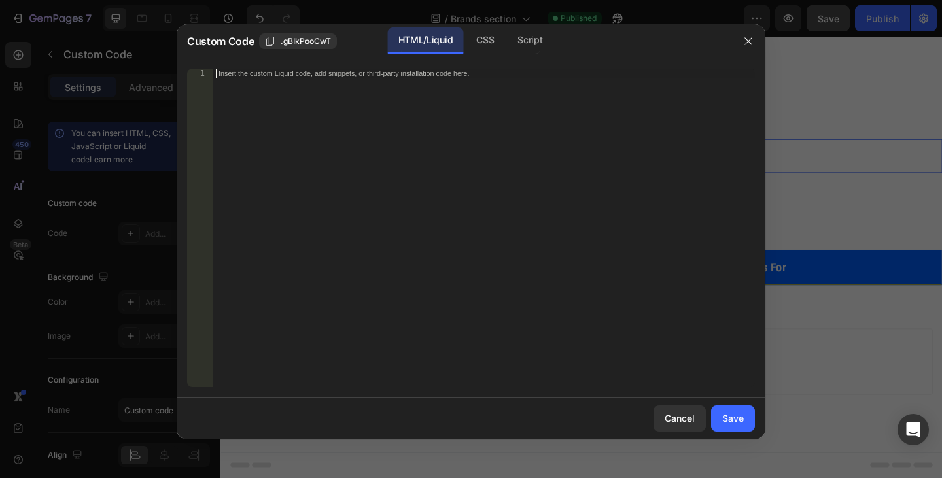
click at [468, 75] on div "Insert the custom Liquid code, add snippets, or third-party installation code h…" at bounding box center [456, 73] width 477 height 9
paste textarea "<iframe src="[URL][DOMAIN_NAME]" width="640" height="2504" frameborder="0" marg…"
type textarea "<iframe src="[URL][DOMAIN_NAME]" width="640" height="2504" frameborder="0" marg…"
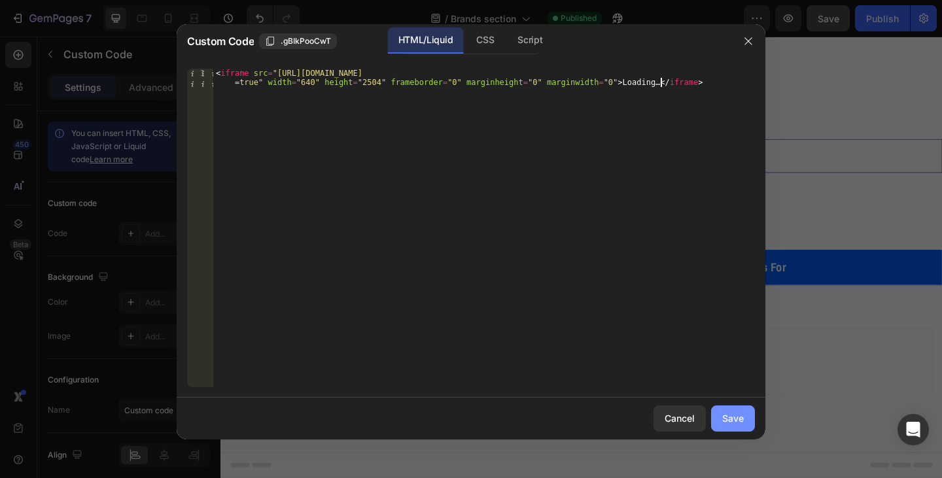
click at [731, 421] on div "Save" at bounding box center [733, 418] width 22 height 14
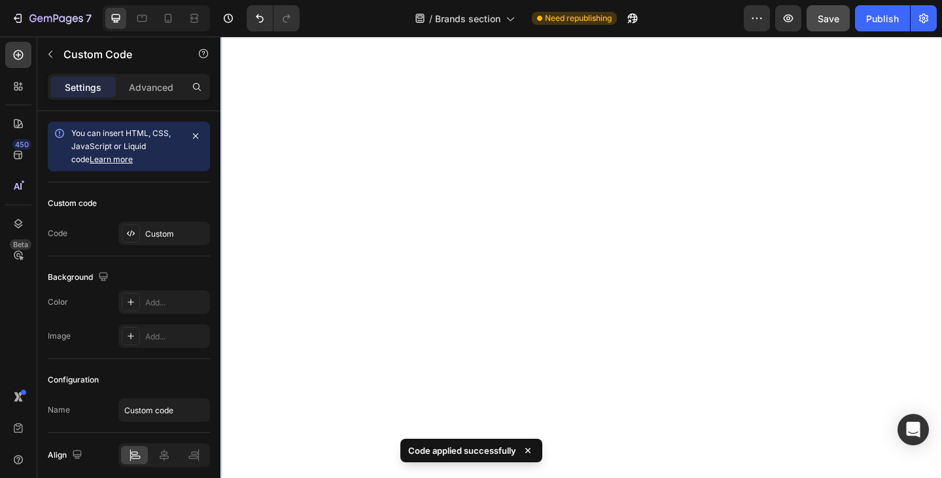
scroll to position [1185, 0]
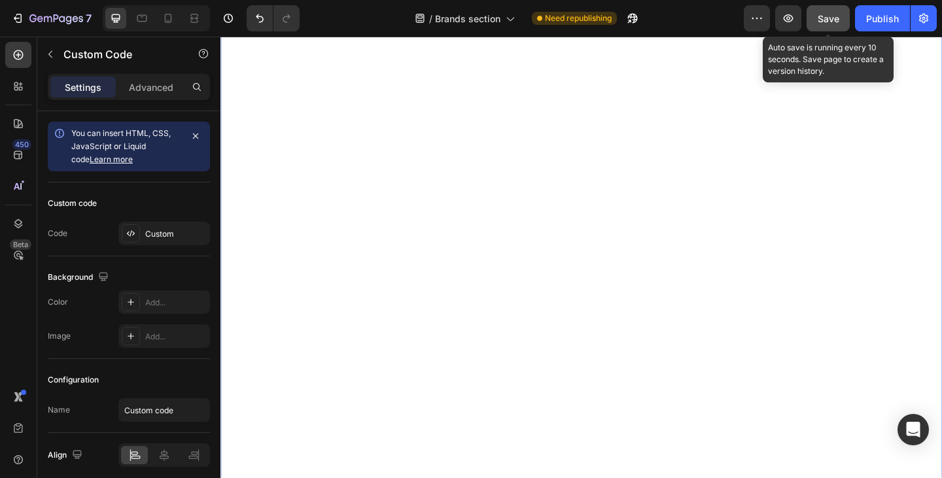
click at [836, 21] on span "Save" at bounding box center [828, 18] width 22 height 11
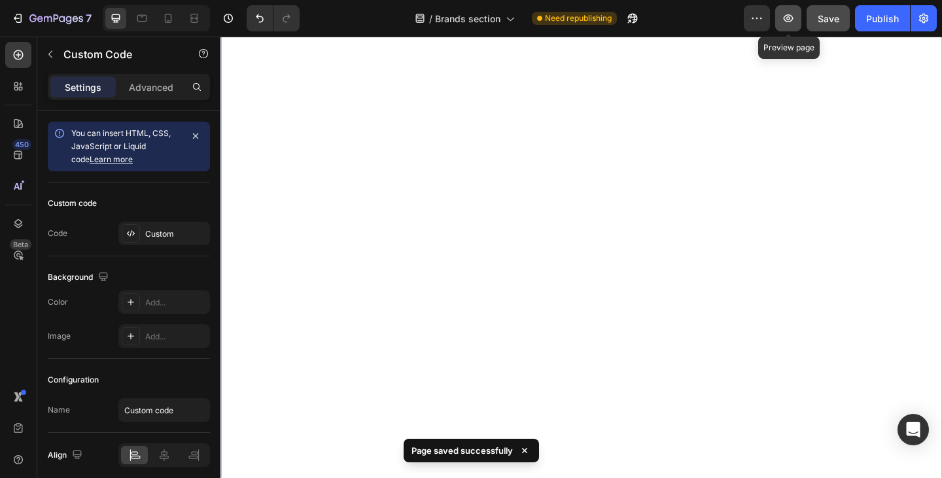
click at [783, 20] on icon "button" at bounding box center [788, 18] width 13 height 13
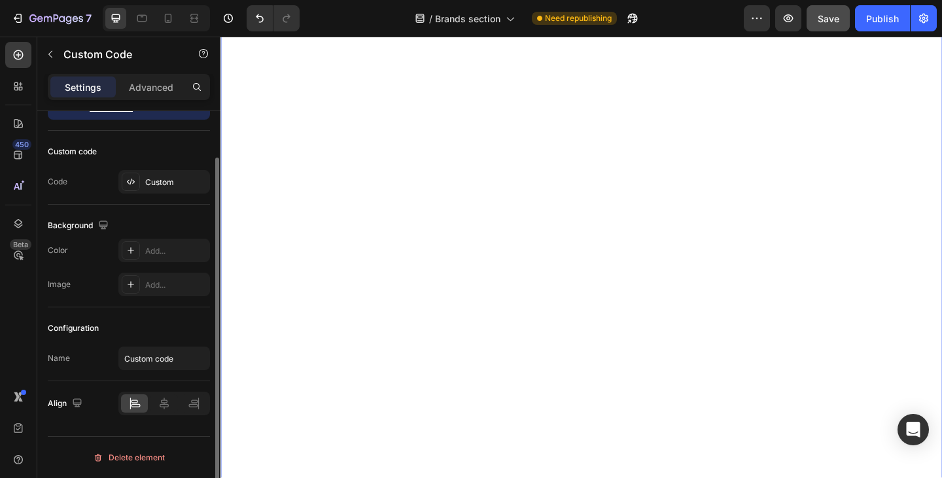
scroll to position [0, 0]
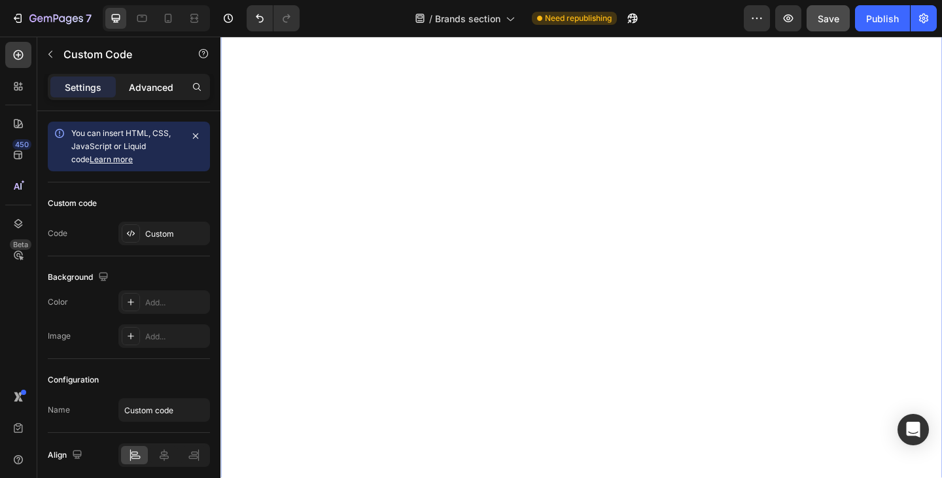
click at [159, 86] on p "Advanced" at bounding box center [151, 87] width 44 height 14
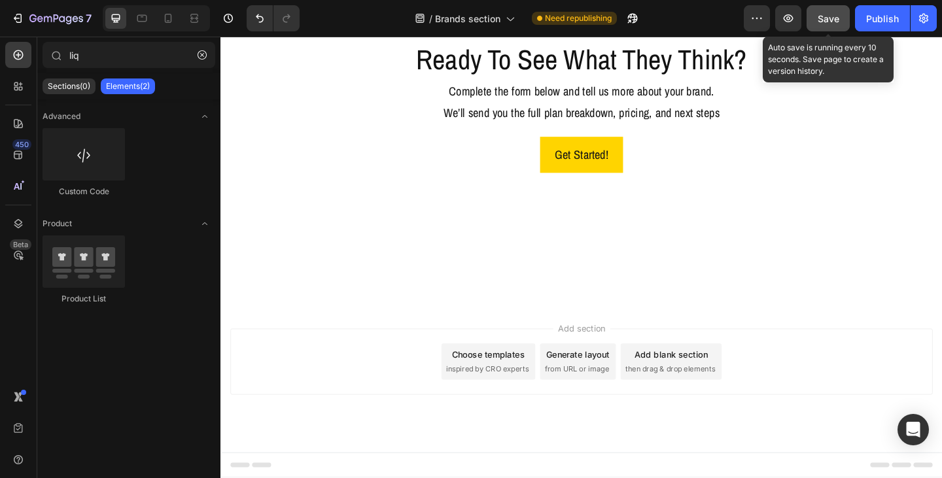
click at [814, 18] on button "Save" at bounding box center [827, 18] width 43 height 26
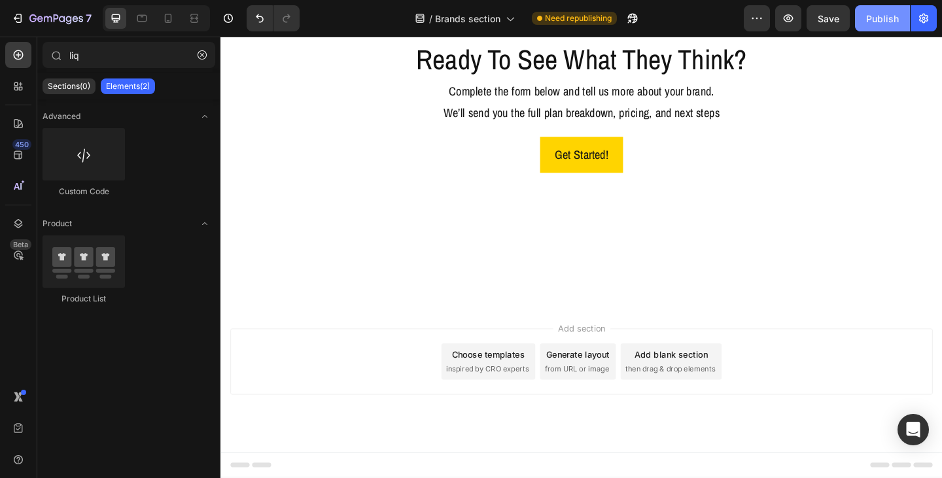
click at [876, 16] on div "Publish" at bounding box center [882, 19] width 33 height 14
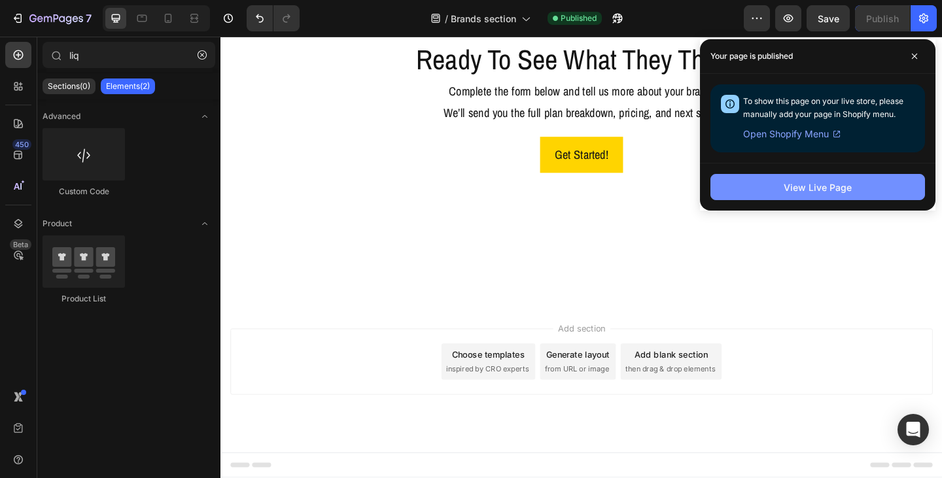
click at [798, 188] on div "View Live Page" at bounding box center [817, 188] width 68 height 14
